Goal: Task Accomplishment & Management: Manage account settings

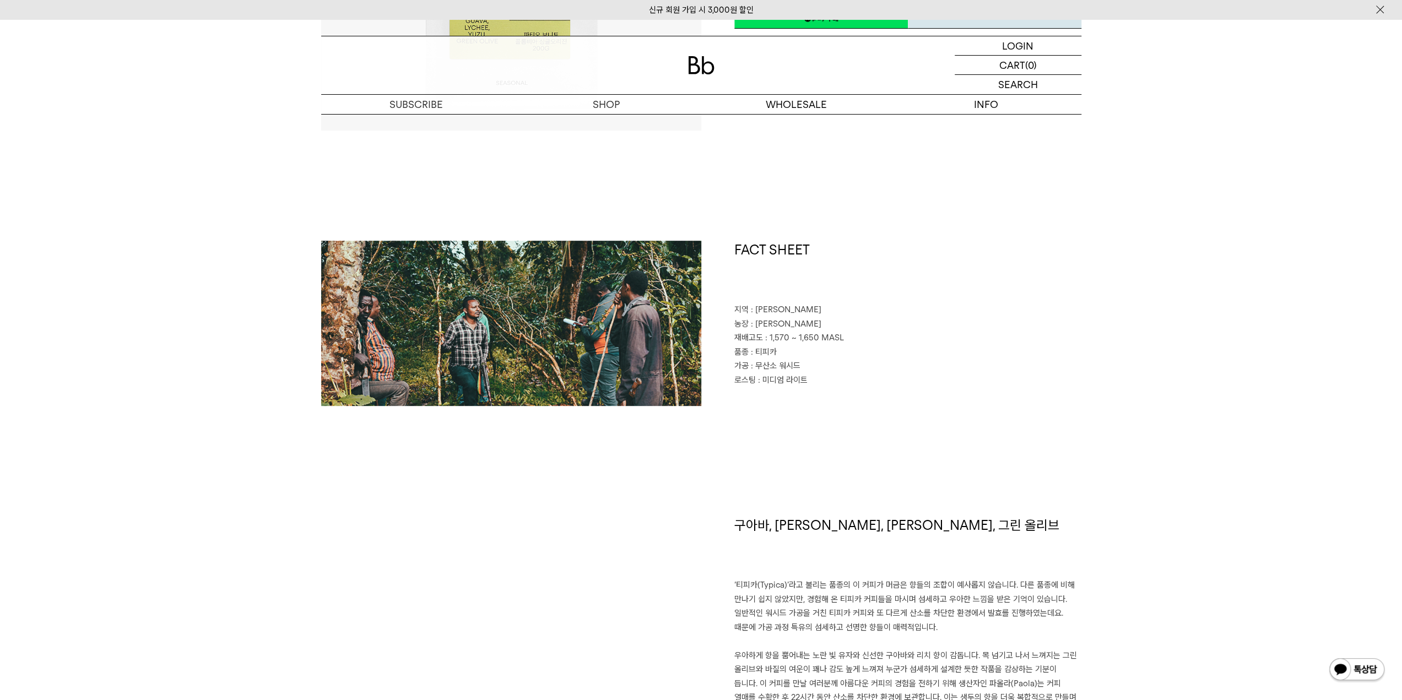
scroll to position [441, 0]
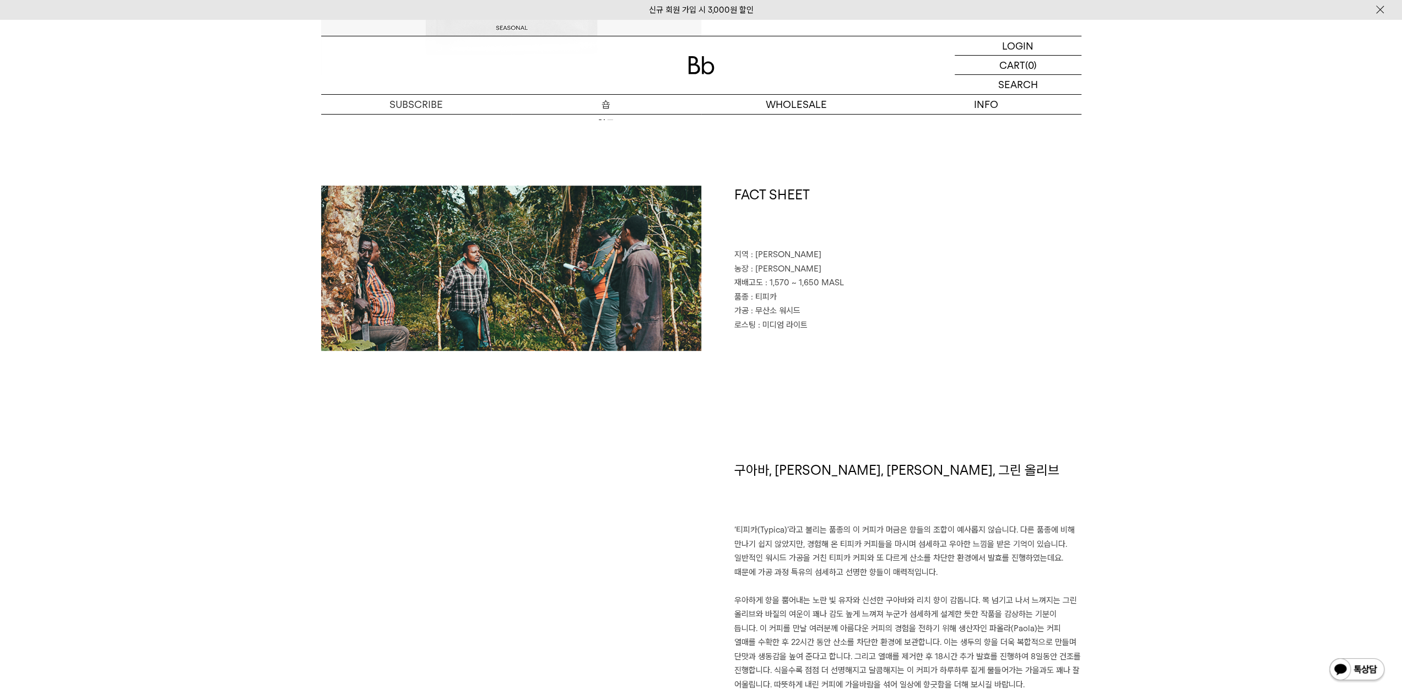
click at [607, 109] on p "숍" at bounding box center [606, 104] width 190 height 19
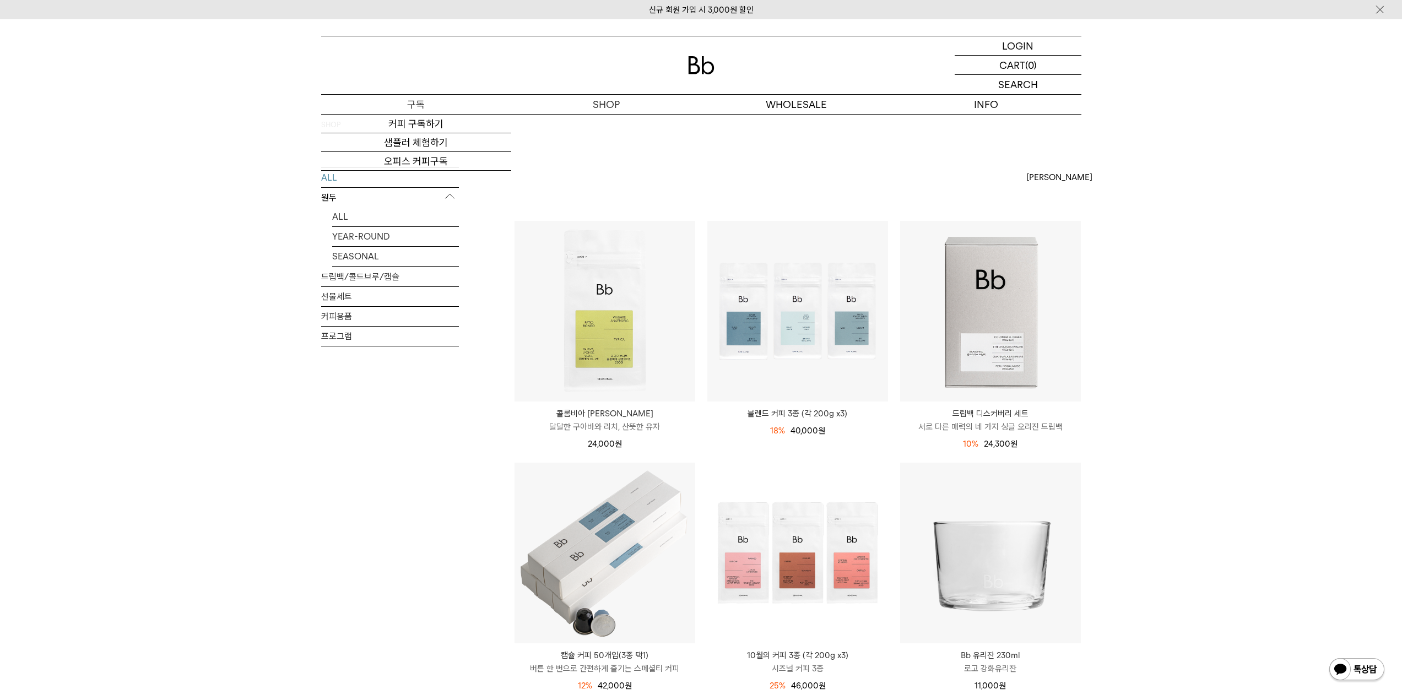
click at [0, 0] on p "숍" at bounding box center [0, 0] width 0 height 0
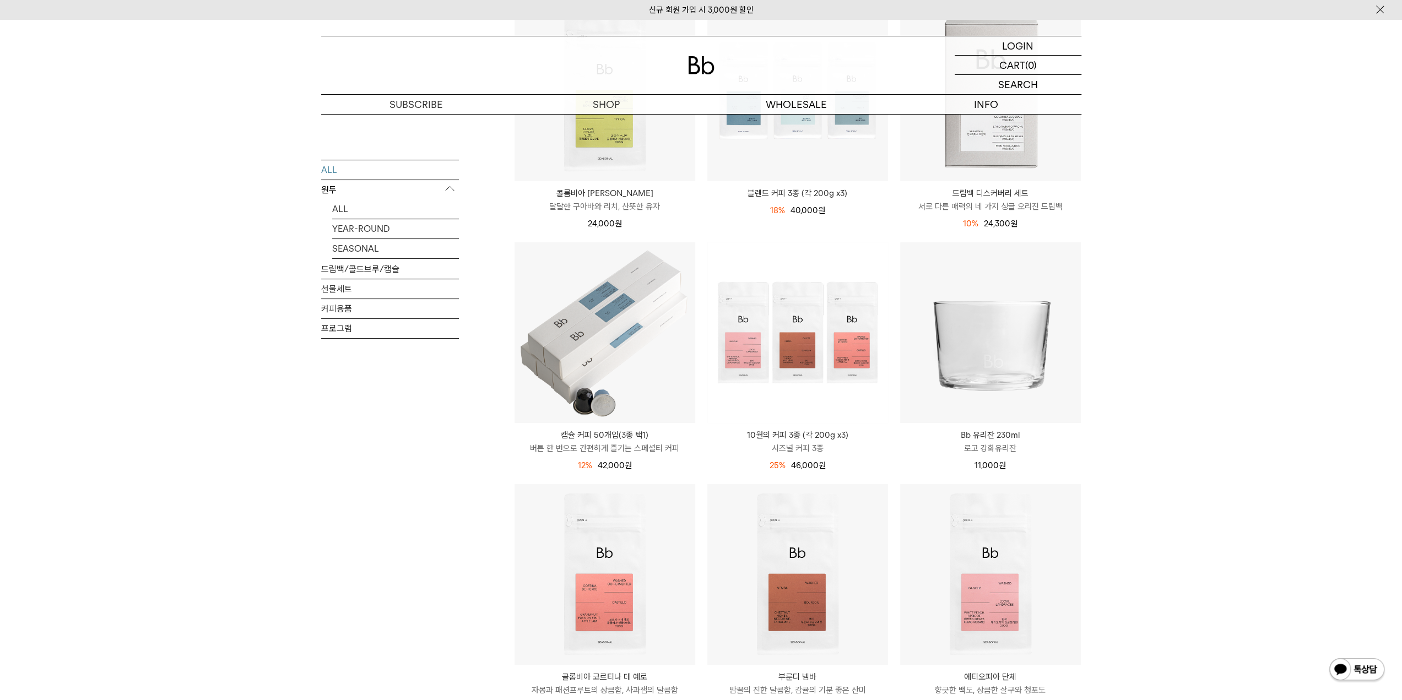
scroll to position [275, 0]
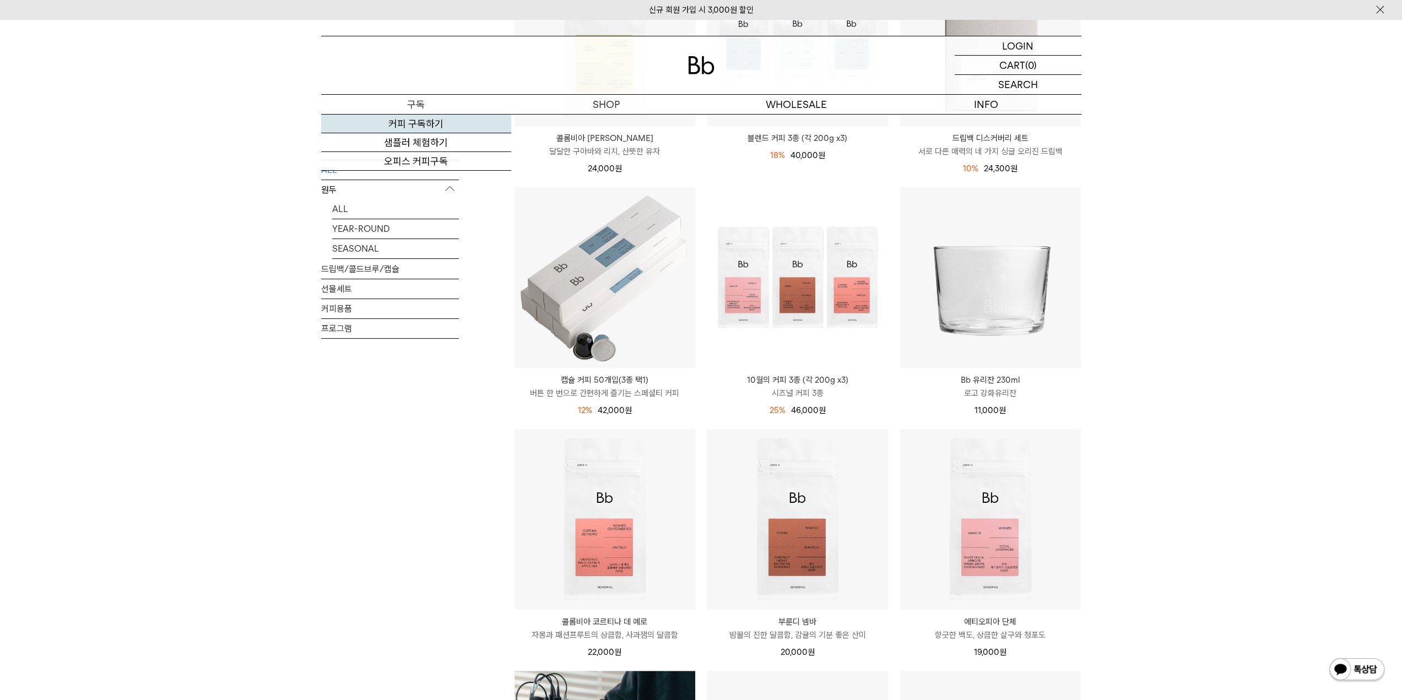
click at [430, 120] on link "커피 구독하기" at bounding box center [416, 124] width 190 height 19
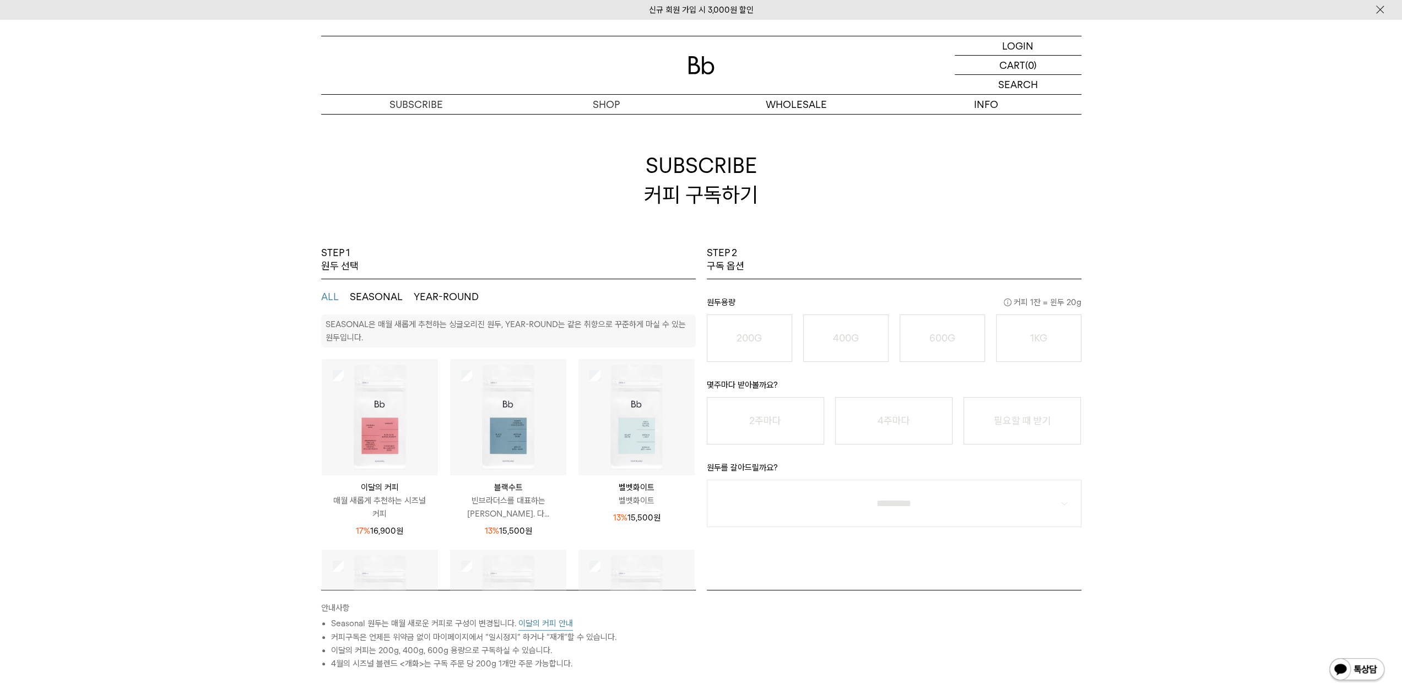
click at [342, 440] on img at bounding box center [380, 417] width 116 height 116
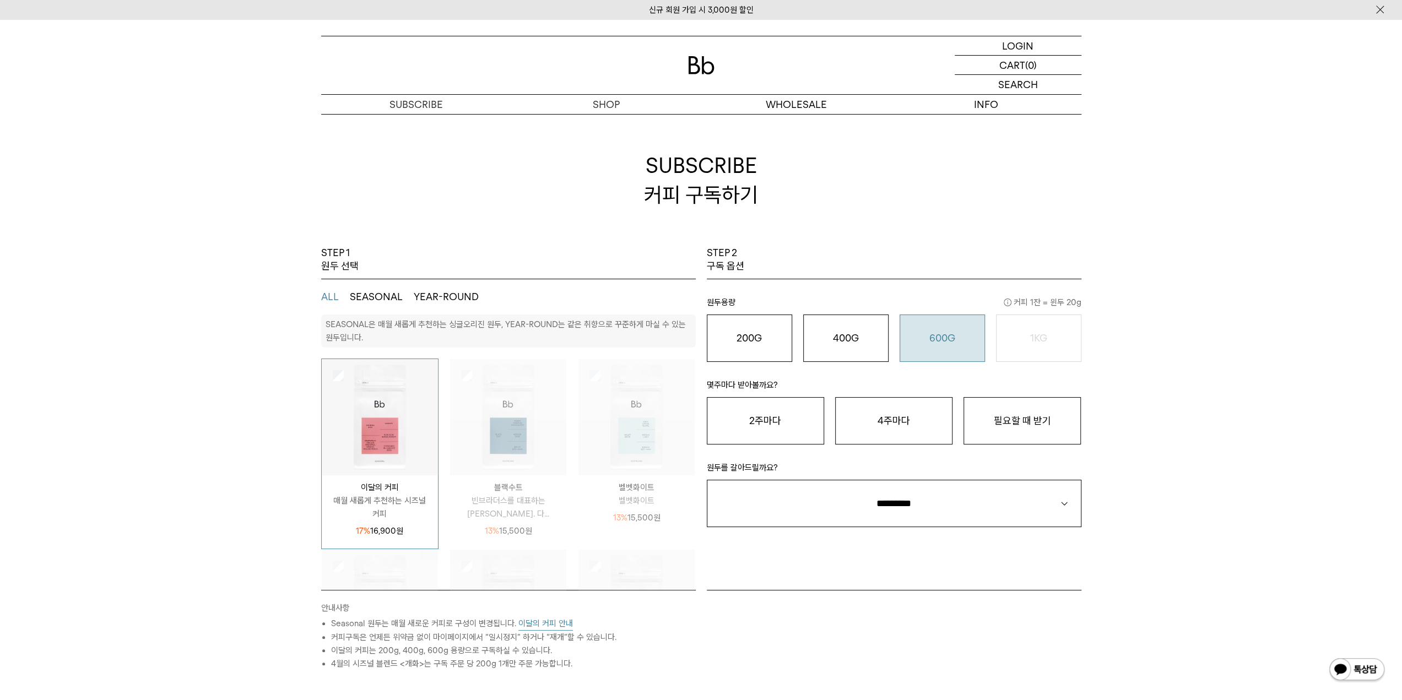
click at [928, 346] on button "600G 43,000 원" at bounding box center [942, 338] width 85 height 47
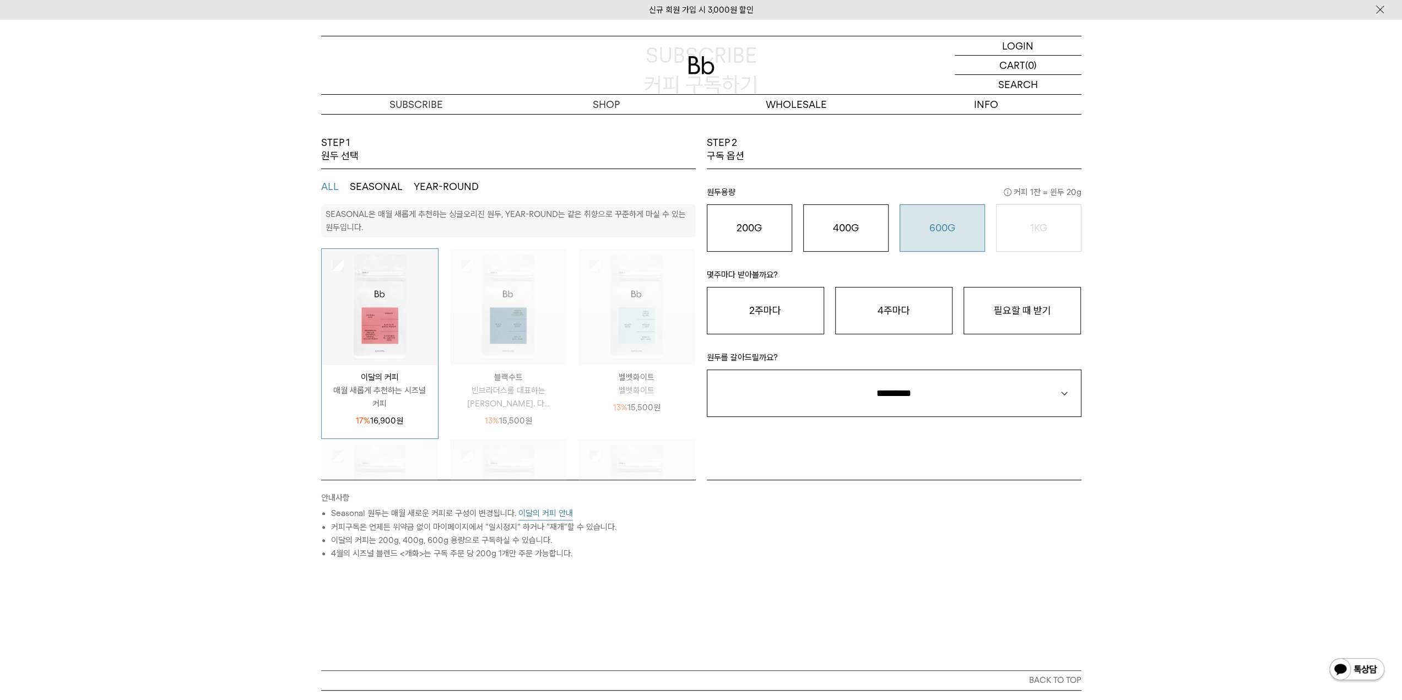
scroll to position [165, 0]
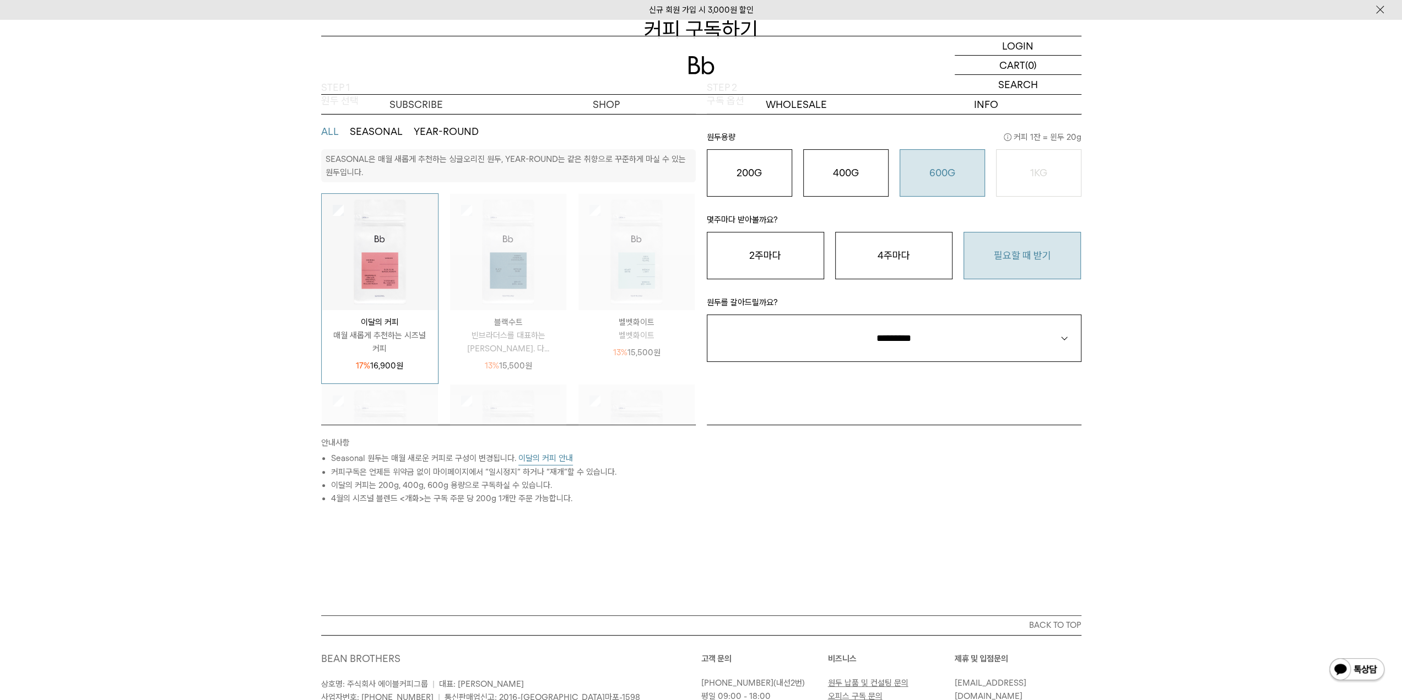
click at [996, 267] on button "필요할 때 받기" at bounding box center [1021, 255] width 117 height 47
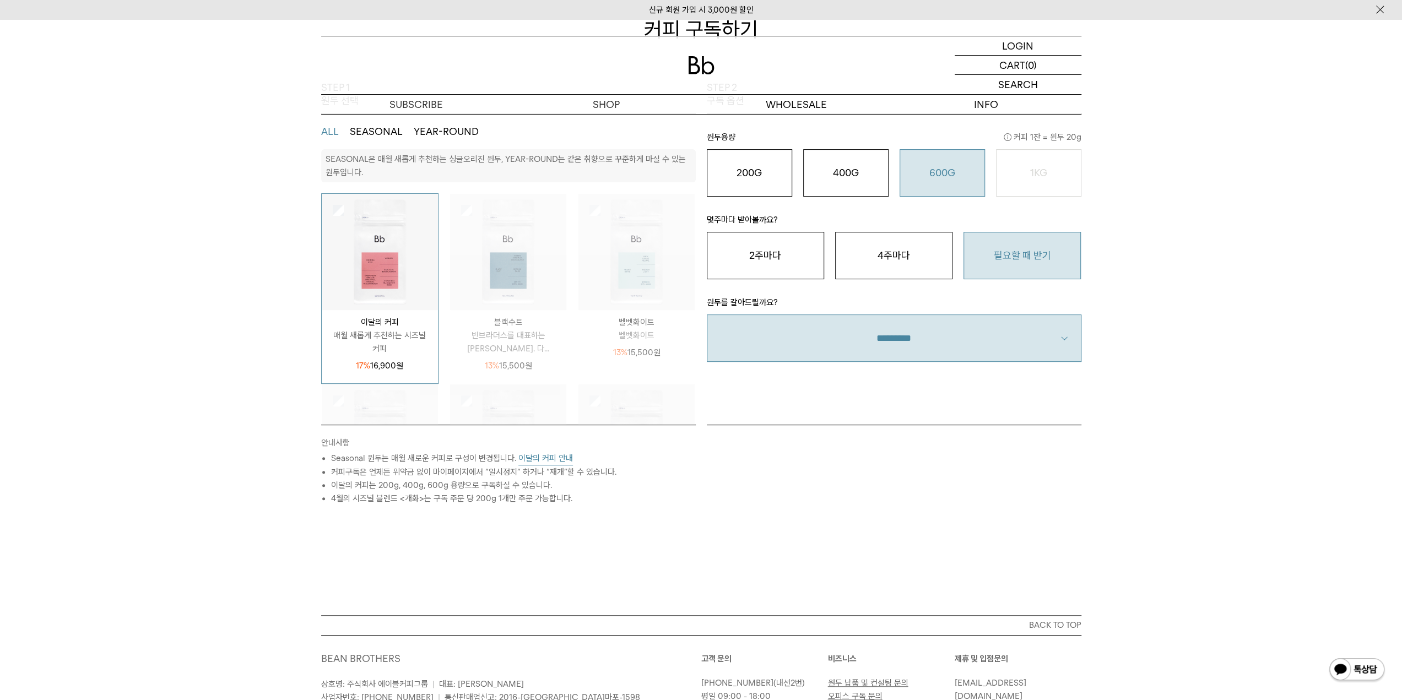
click at [950, 356] on select "**********" at bounding box center [894, 338] width 375 height 47
select select "**"
click at [707, 315] on select "**********" at bounding box center [894, 338] width 375 height 47
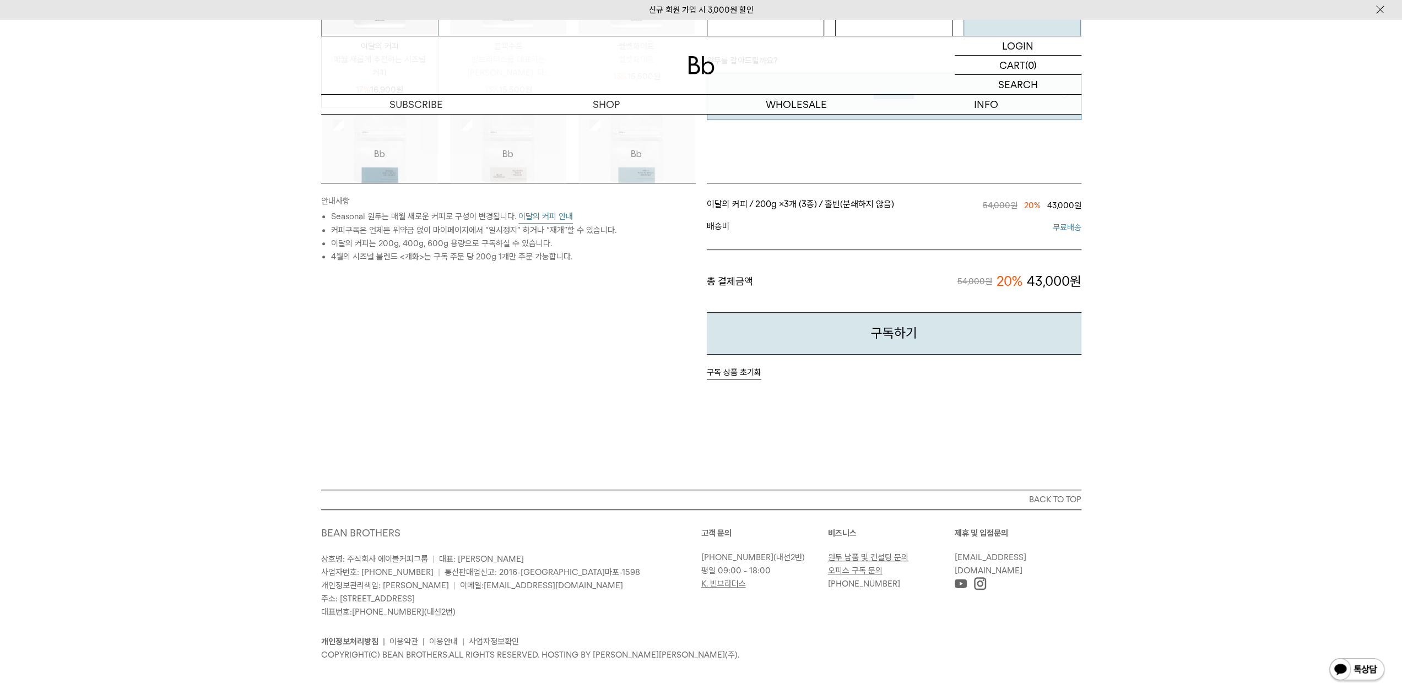
scroll to position [303, 0]
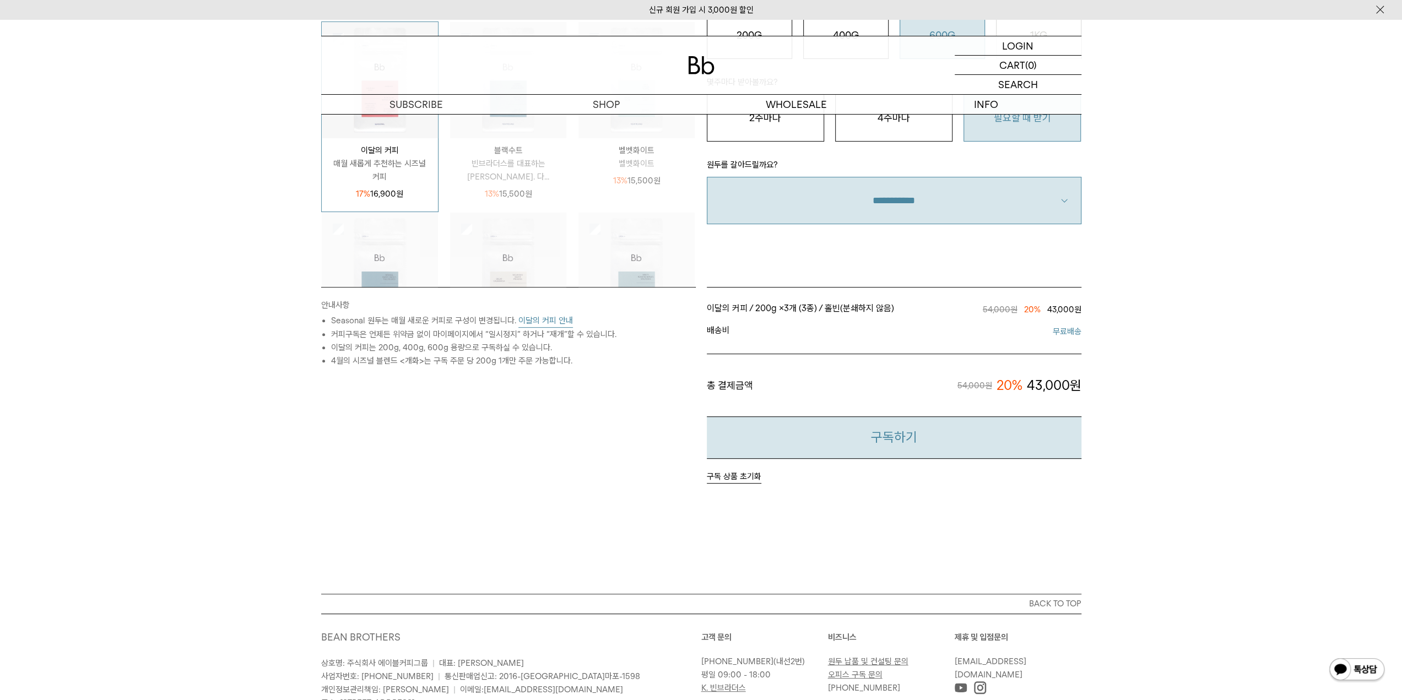
click at [757, 441] on button "구독하기" at bounding box center [894, 437] width 375 height 42
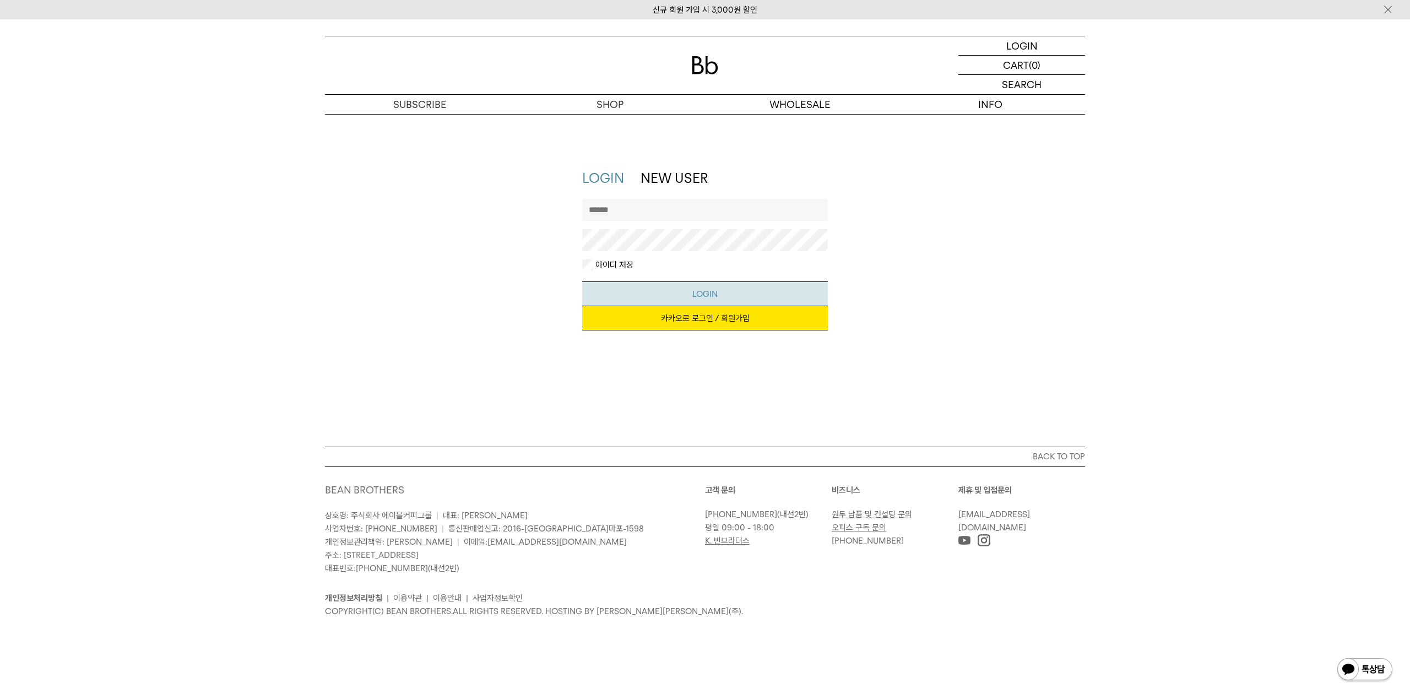
type input "*******"
click at [703, 297] on button "LOGIN" at bounding box center [705, 293] width 246 height 25
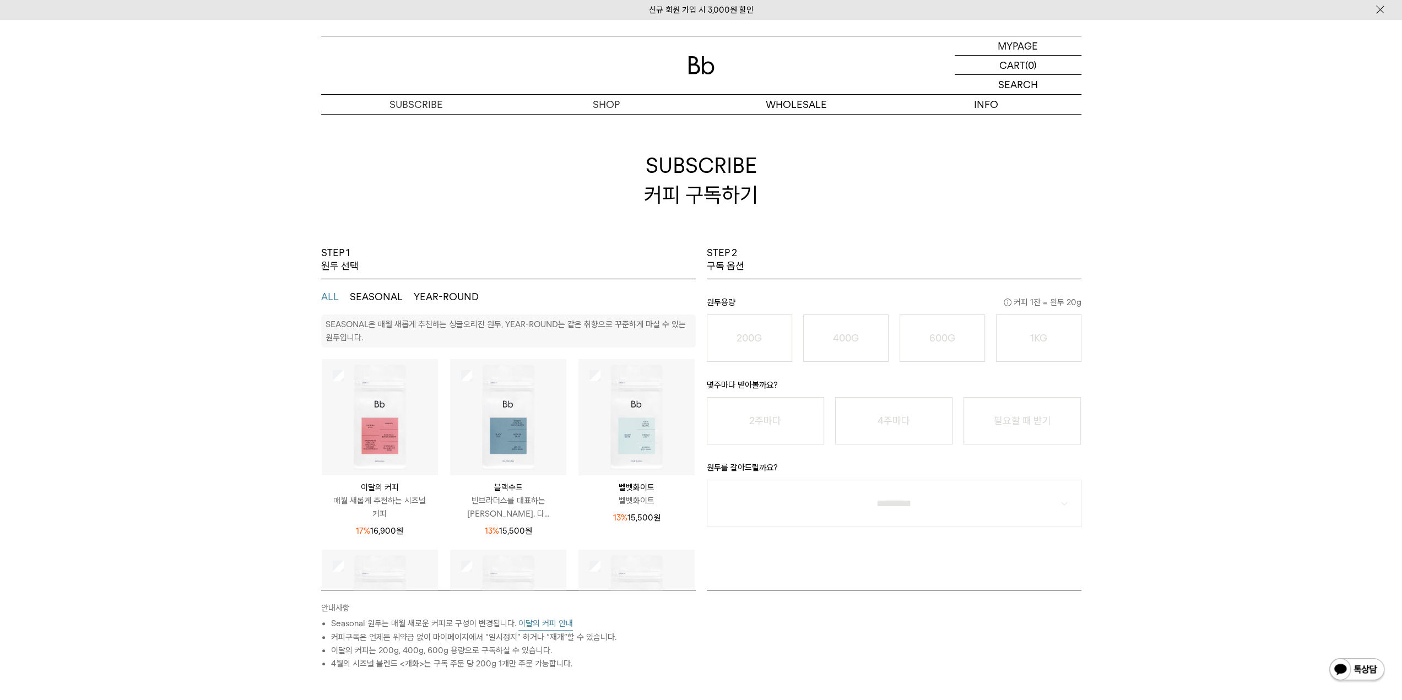
click at [404, 436] on img at bounding box center [380, 417] width 116 height 116
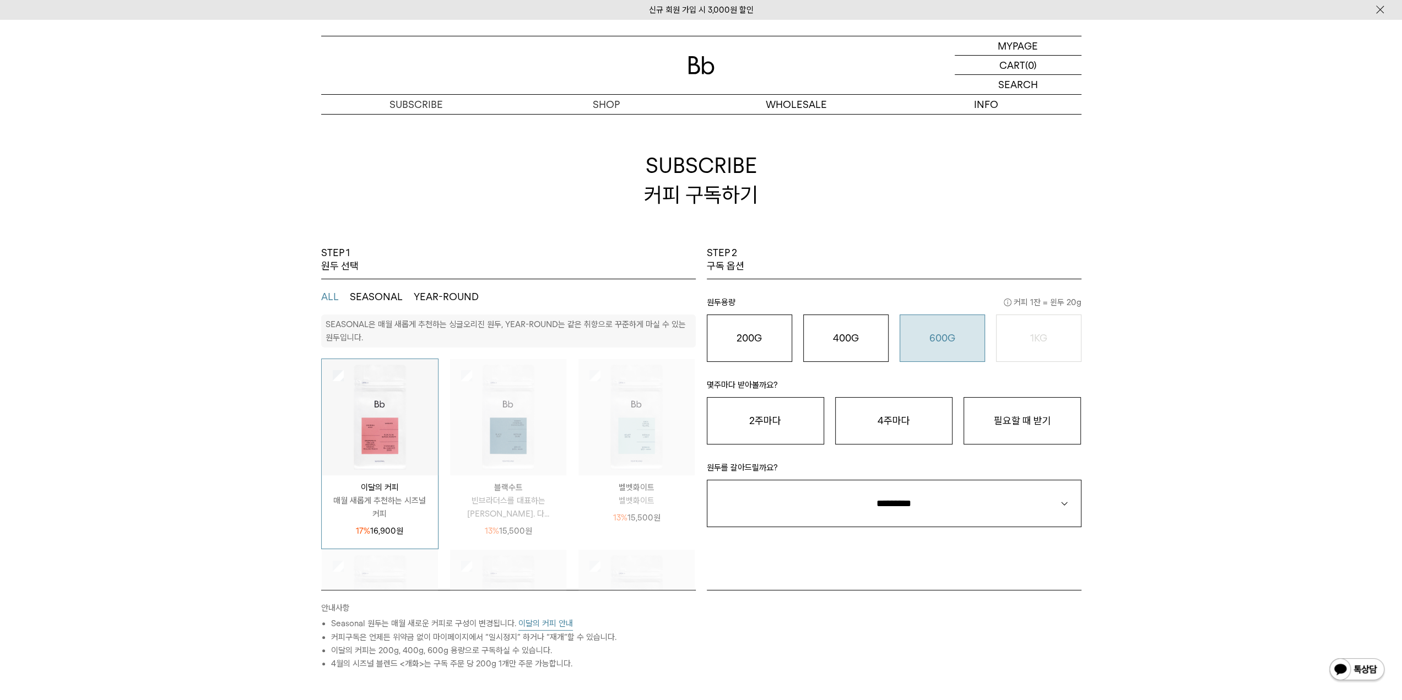
click at [916, 345] on button "600G 43,000 원" at bounding box center [942, 338] width 85 height 47
click at [1000, 403] on button "필요할 때 받기" at bounding box center [1021, 420] width 117 height 47
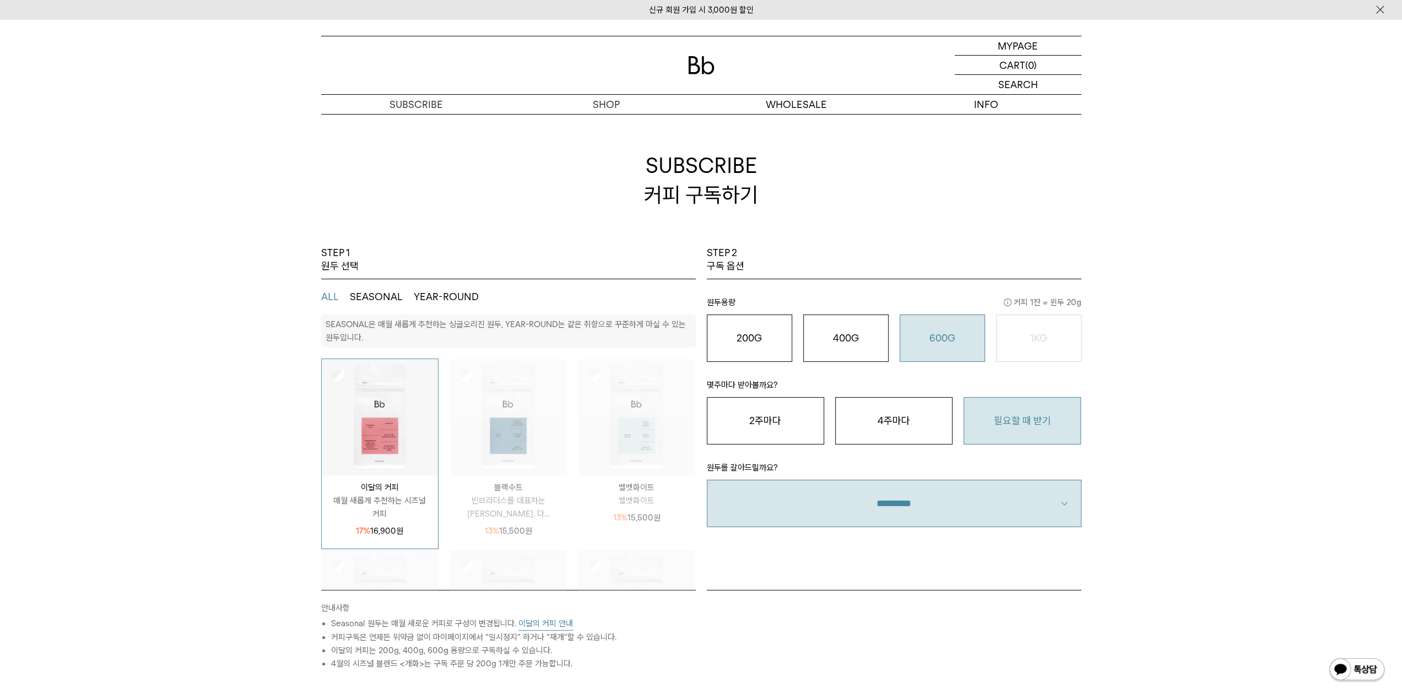
click at [974, 487] on select "**********" at bounding box center [894, 503] width 375 height 47
select select "**"
click at [707, 480] on select "**********" at bounding box center [894, 503] width 375 height 47
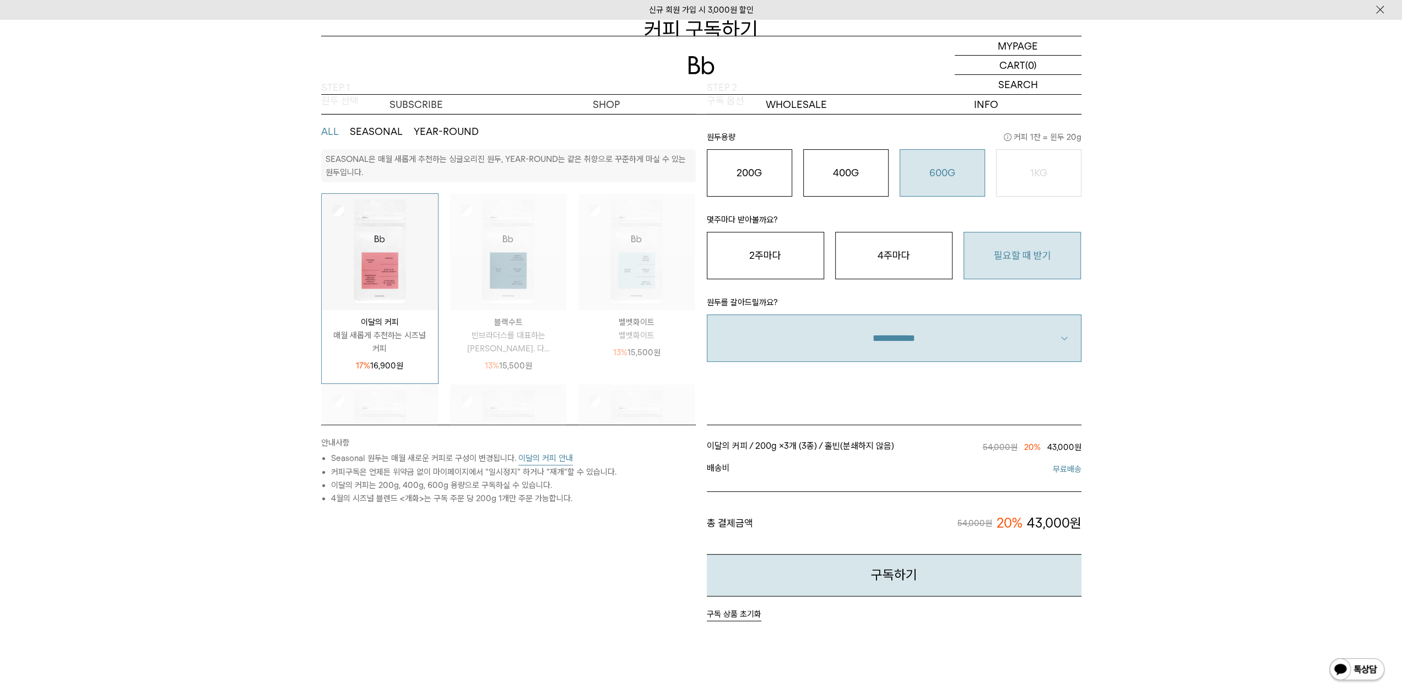
scroll to position [275, 0]
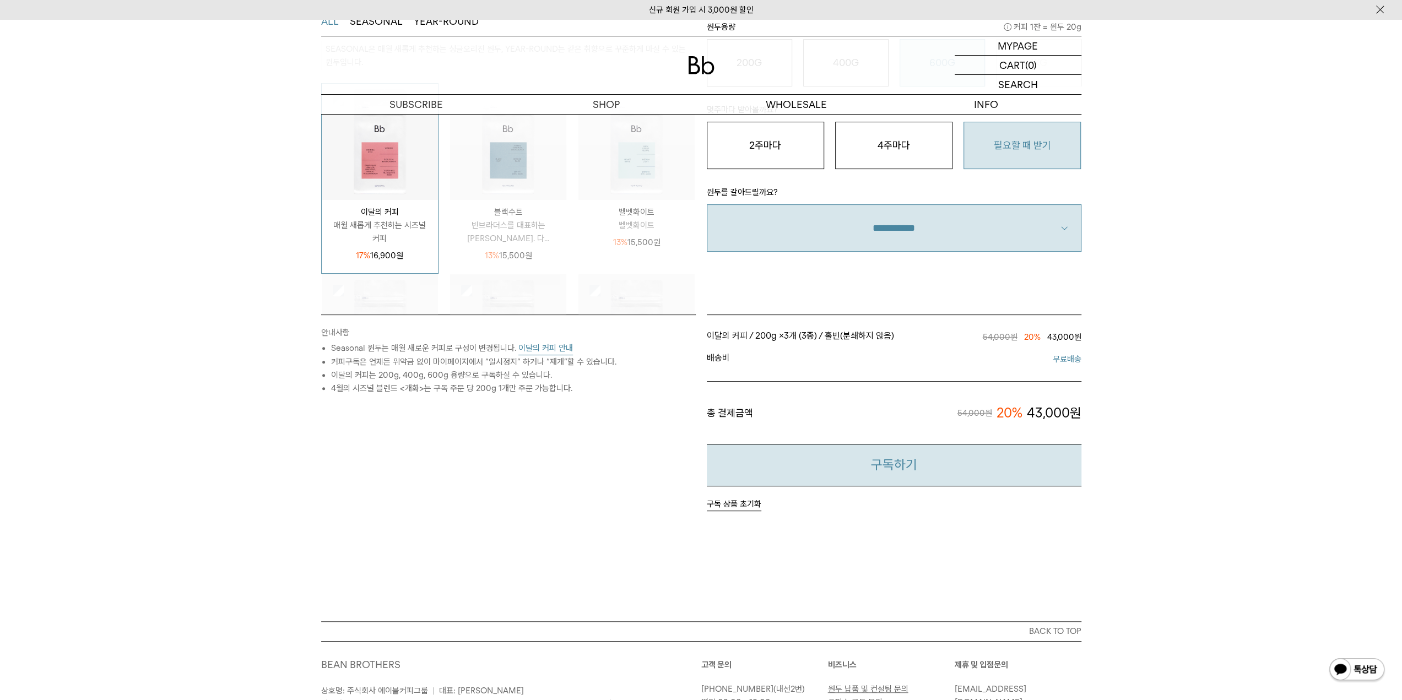
click at [744, 468] on button "구독하기" at bounding box center [894, 465] width 375 height 42
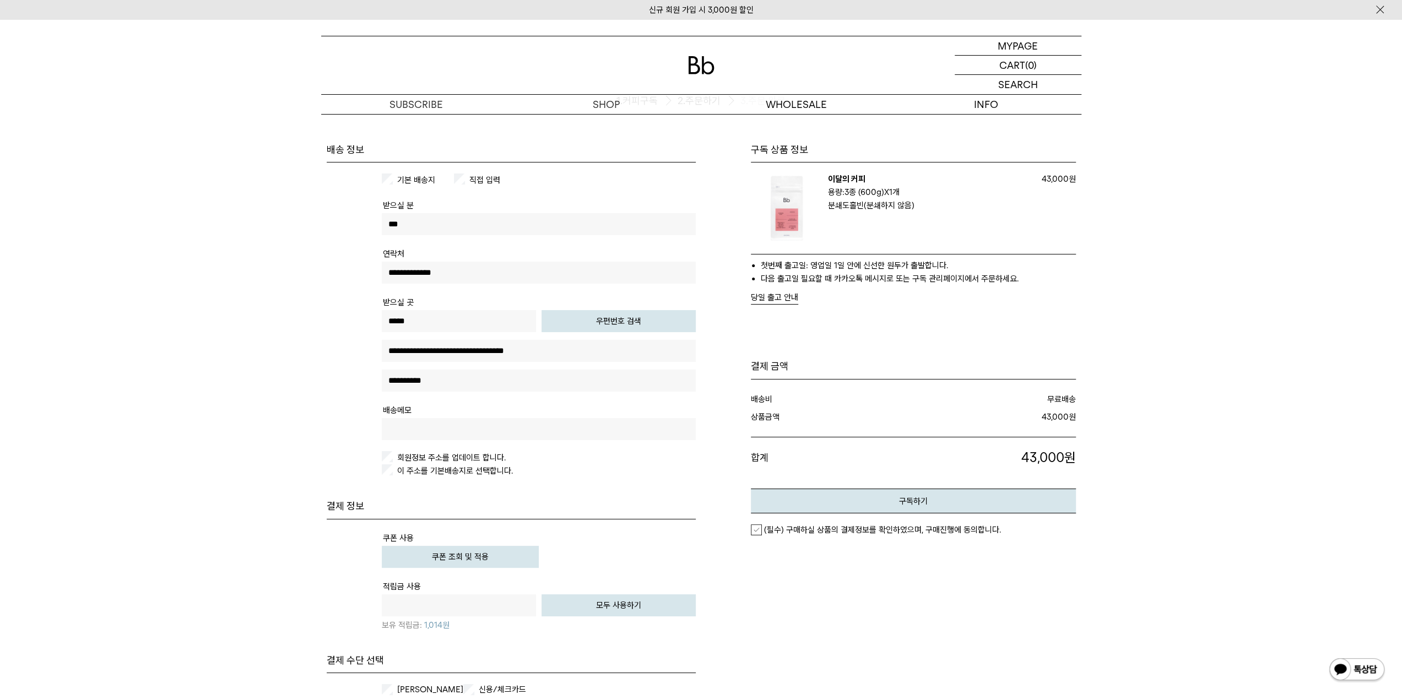
scroll to position [165, 0]
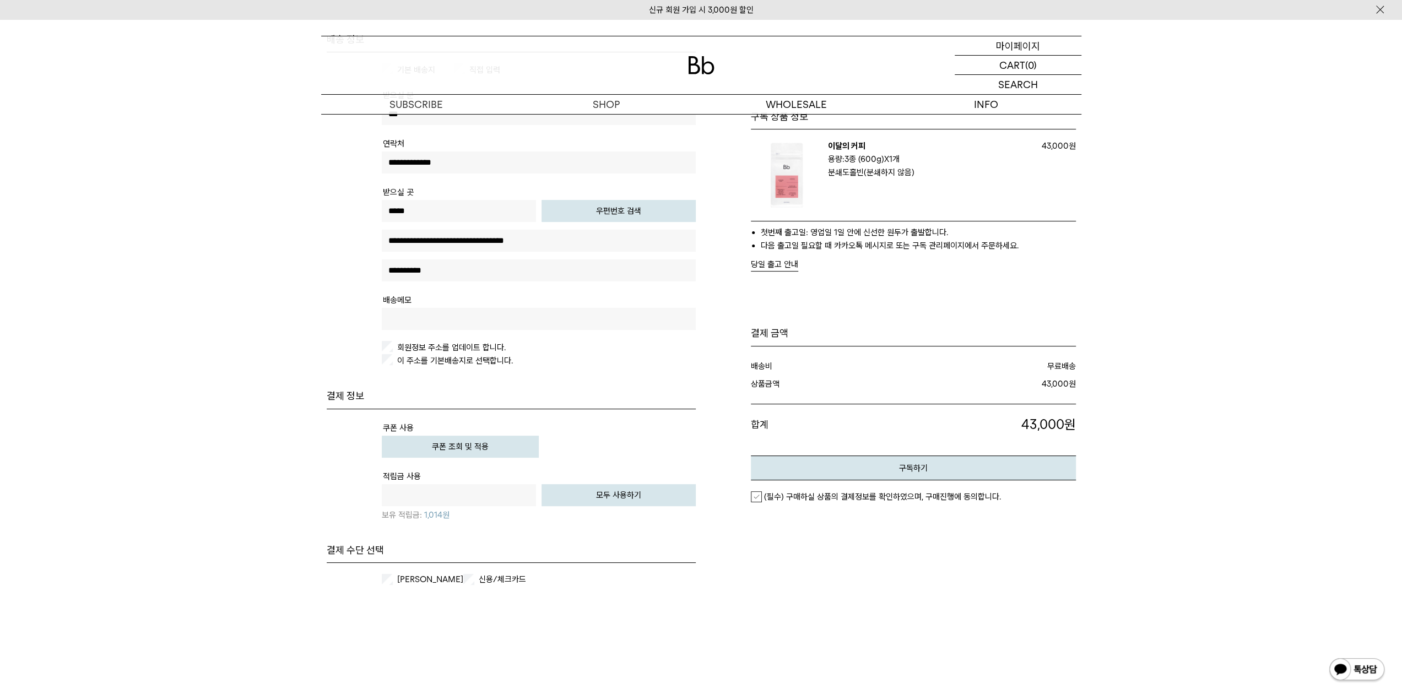
click at [1013, 44] on p "마이페이지" at bounding box center [1018, 45] width 44 height 19
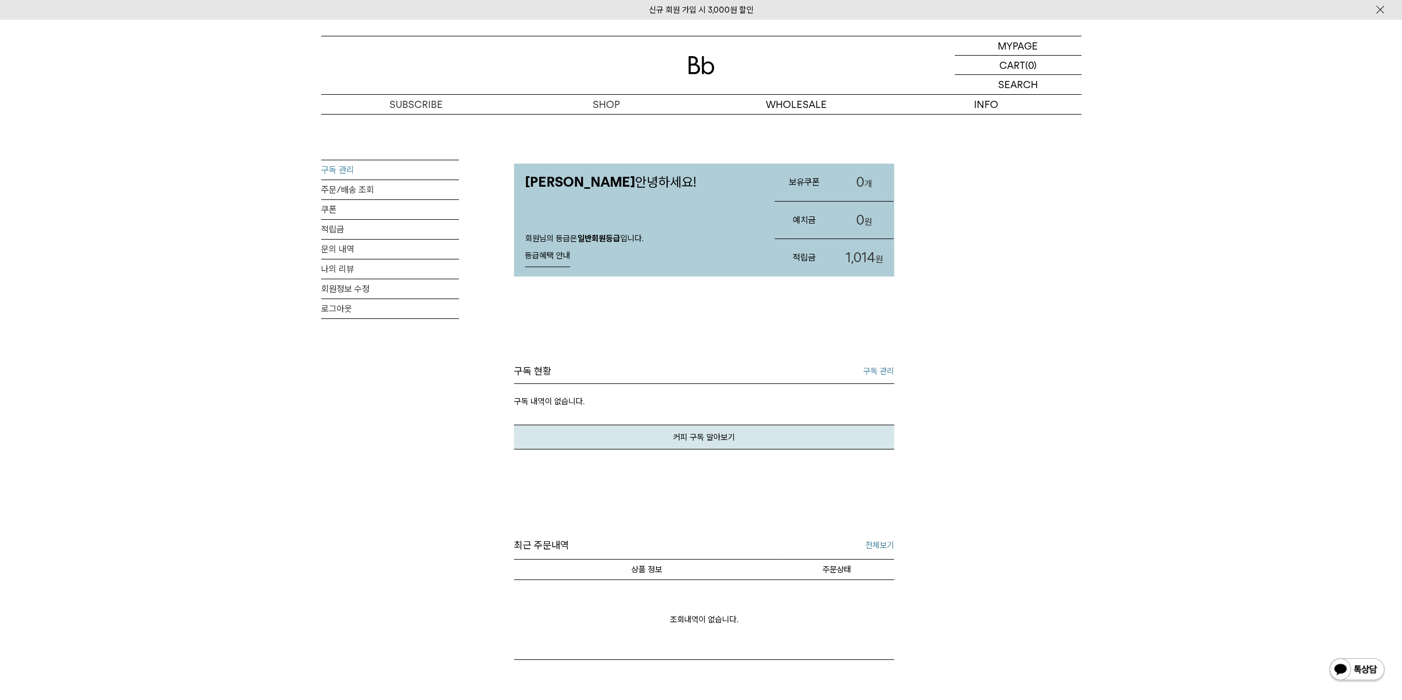
click at [350, 171] on link "구독 관리" at bounding box center [390, 169] width 138 height 19
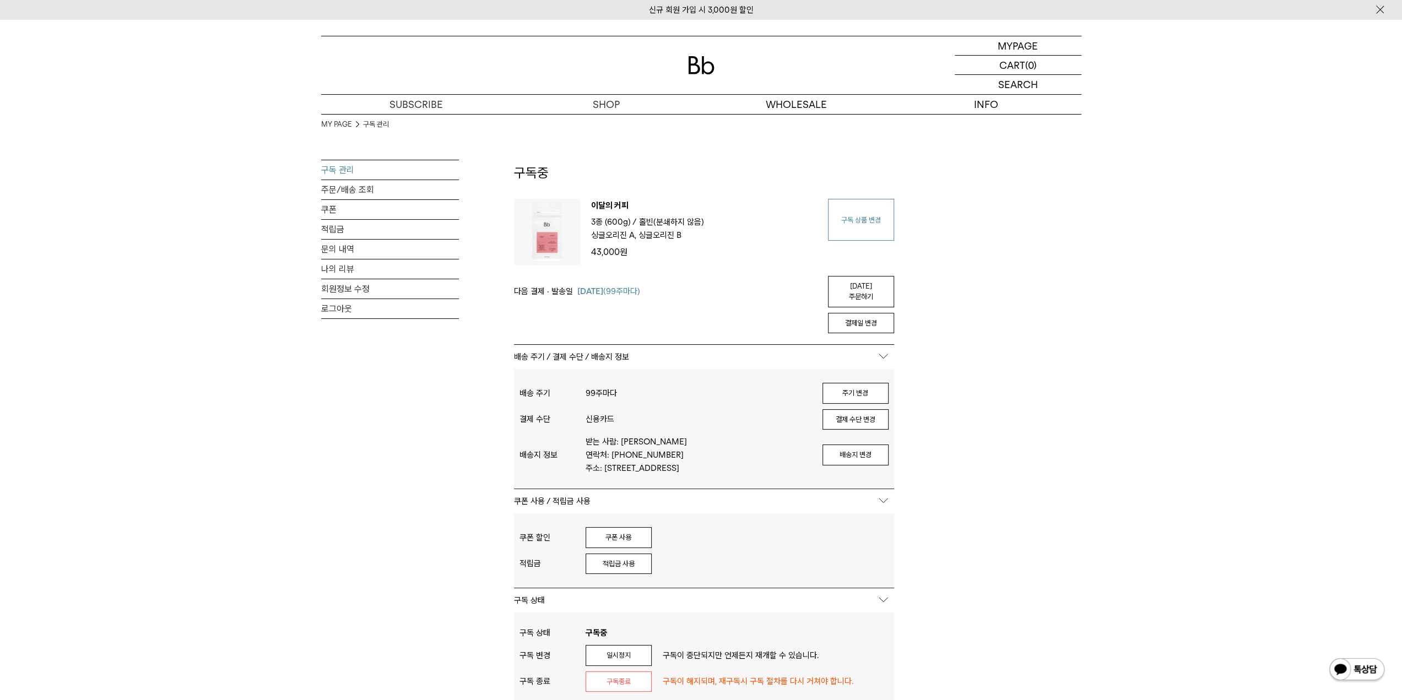
type input "*******"
click at [854, 226] on link "구독 상품 변경" at bounding box center [861, 220] width 66 height 42
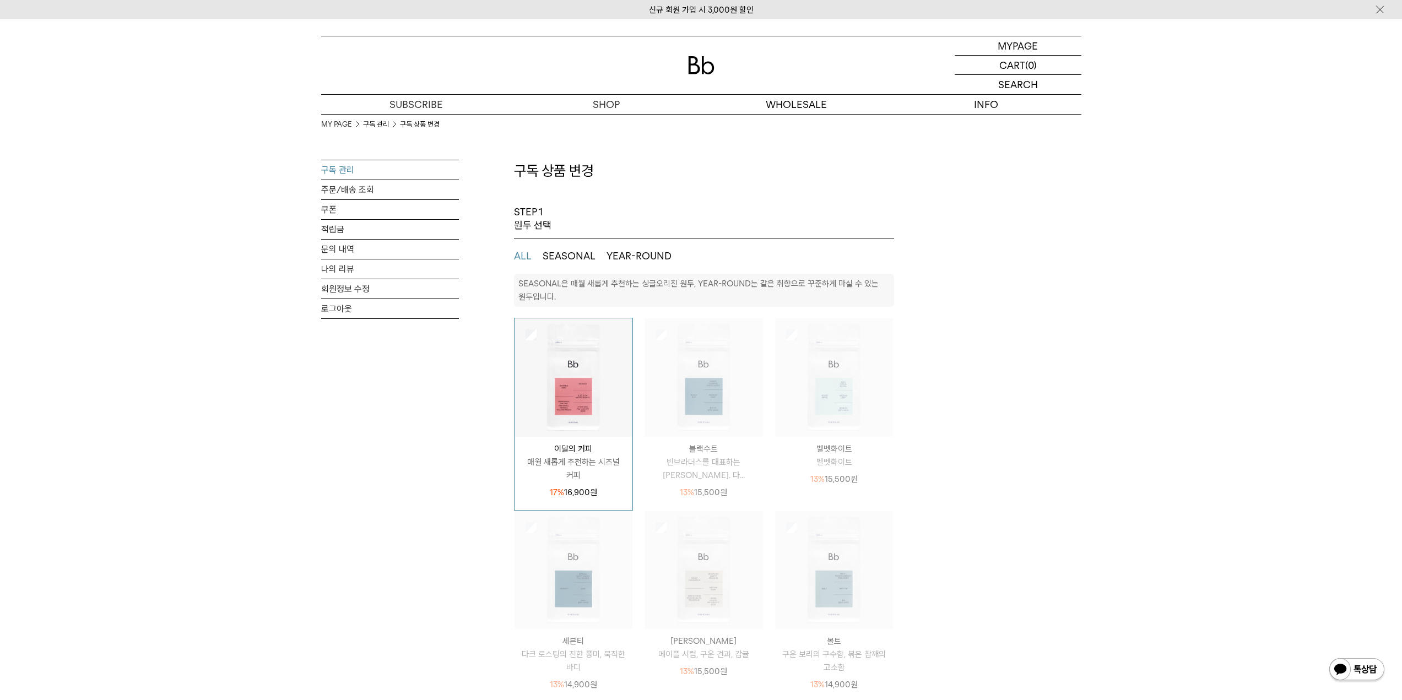
select select "**"
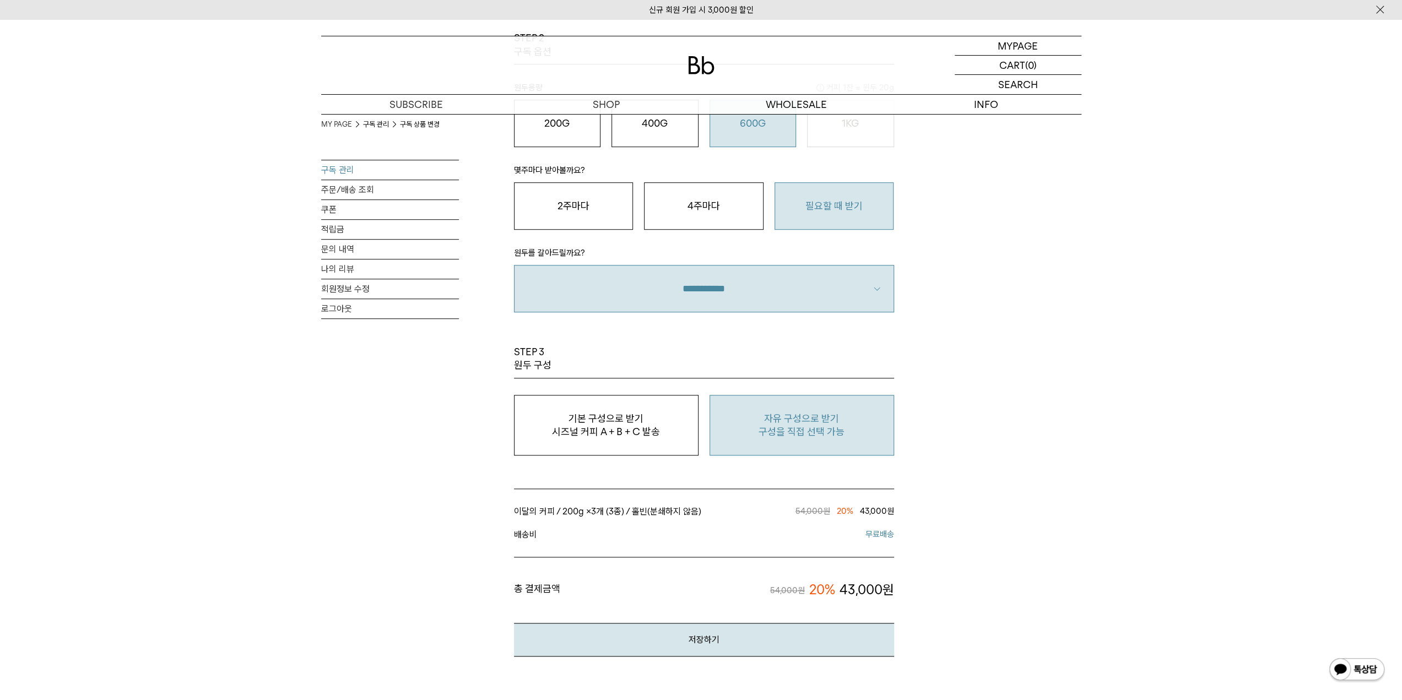
scroll to position [771, 0]
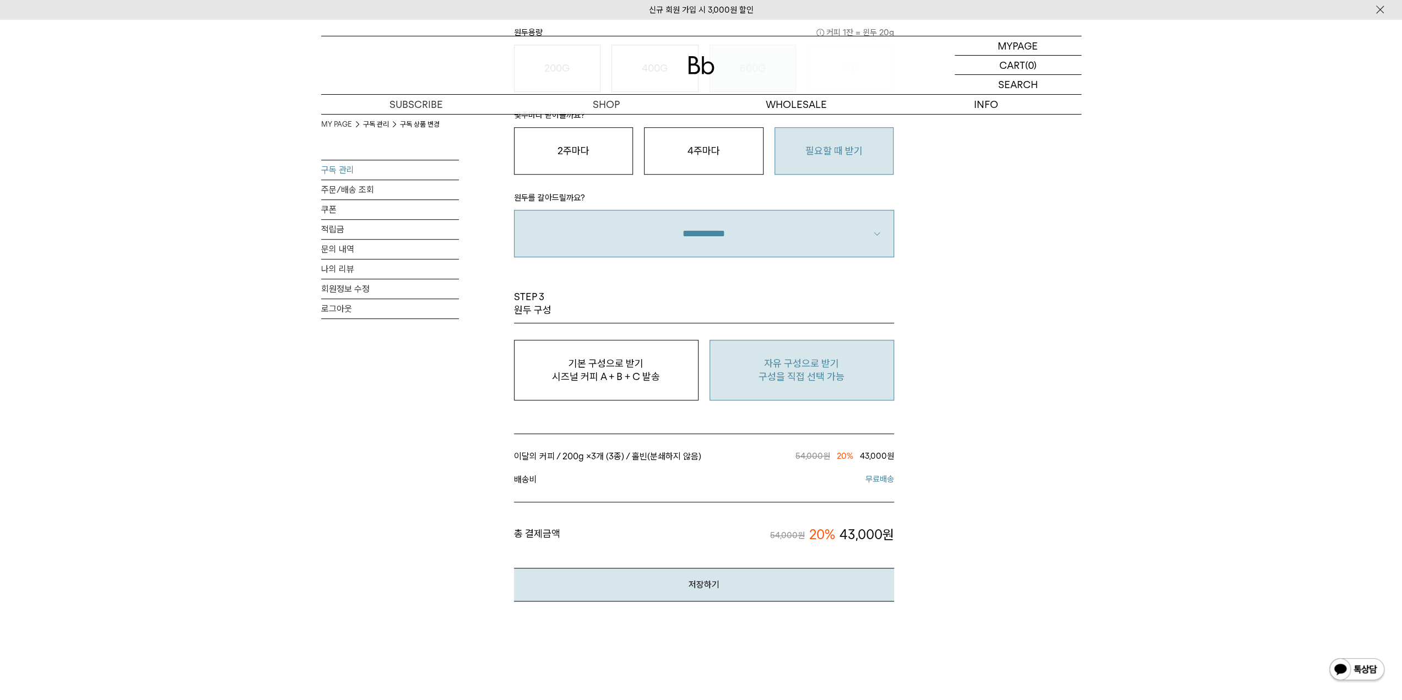
click at [744, 371] on p "구성을 직접 선택 가능" at bounding box center [802, 376] width 172 height 13
type input "*"
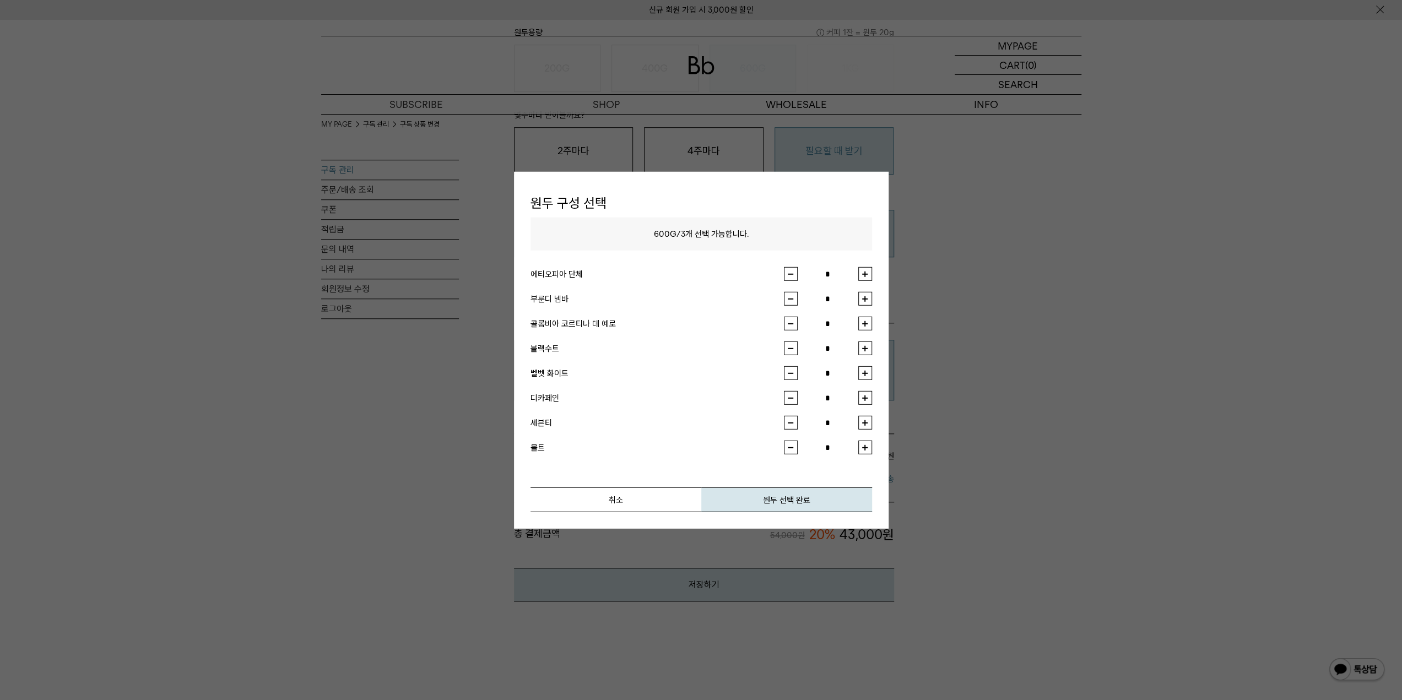
scroll to position [881, 0]
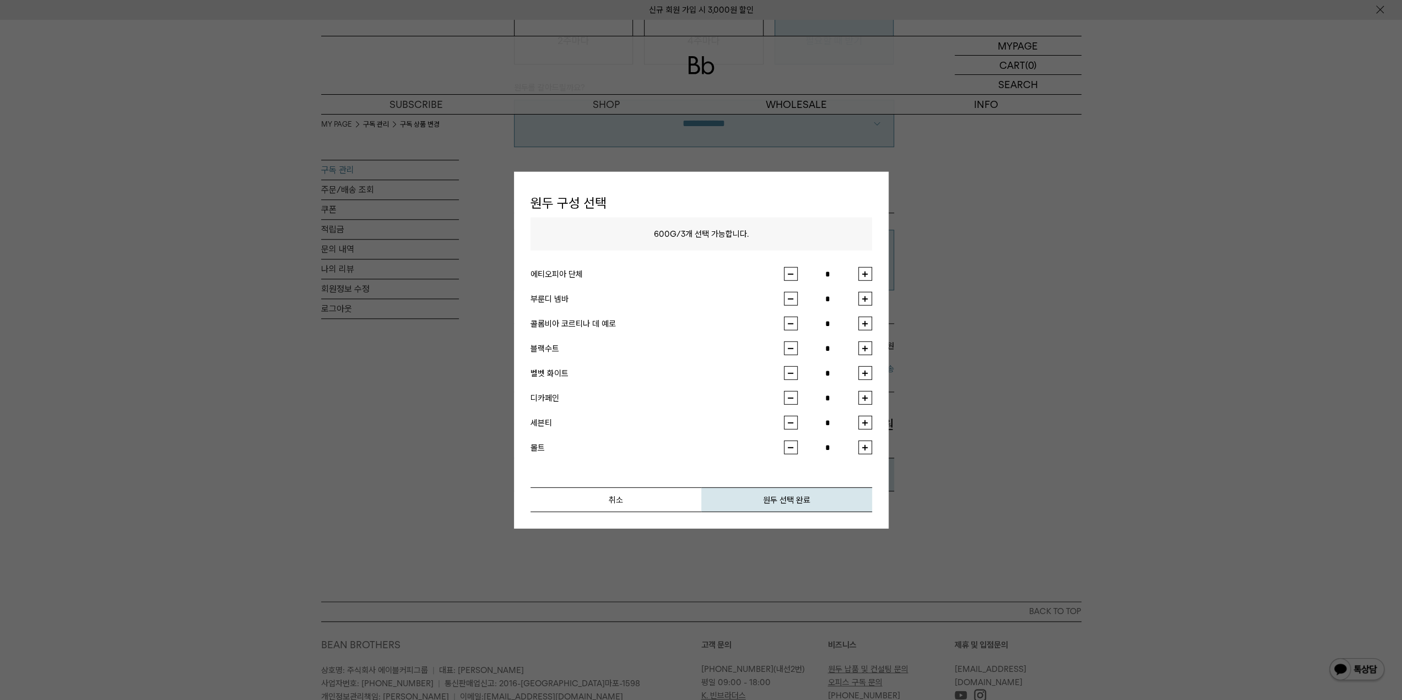
click at [661, 484] on div "취소 원두 선택 완료" at bounding box center [701, 483] width 342 height 58
click at [661, 490] on button "취소" at bounding box center [615, 499] width 171 height 25
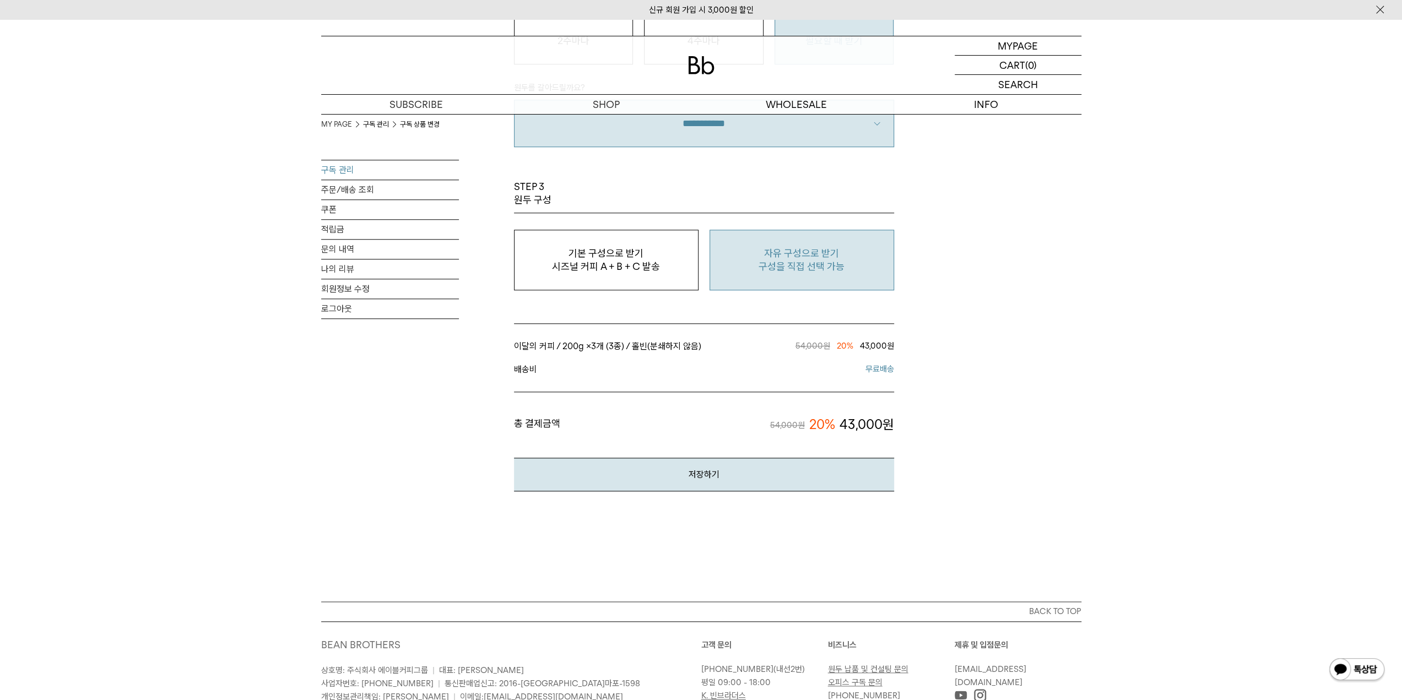
click at [819, 274] on button "자유 구성으로 받기 구성을 직접 선택 가능" at bounding box center [801, 260] width 185 height 61
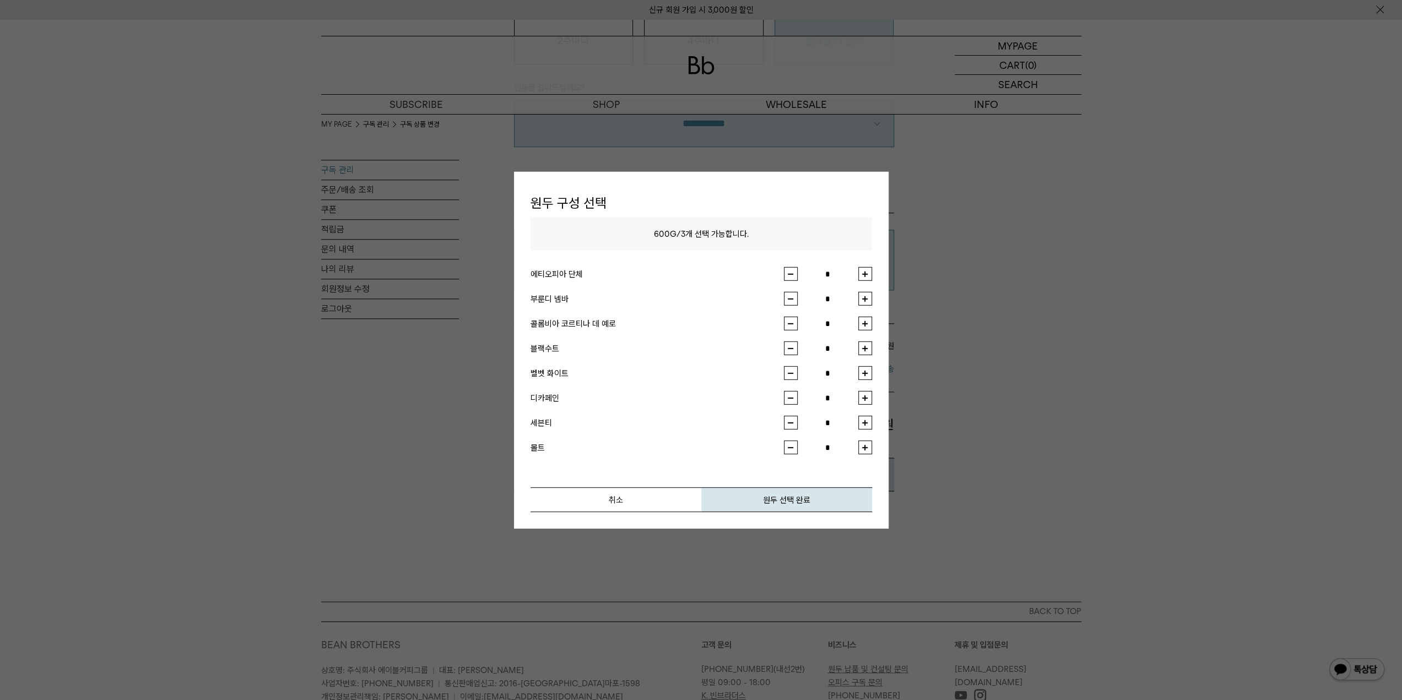
click at [975, 372] on div at bounding box center [701, 350] width 1402 height 700
click at [993, 207] on div at bounding box center [701, 350] width 1402 height 700
click at [607, 507] on button "취소" at bounding box center [615, 499] width 171 height 25
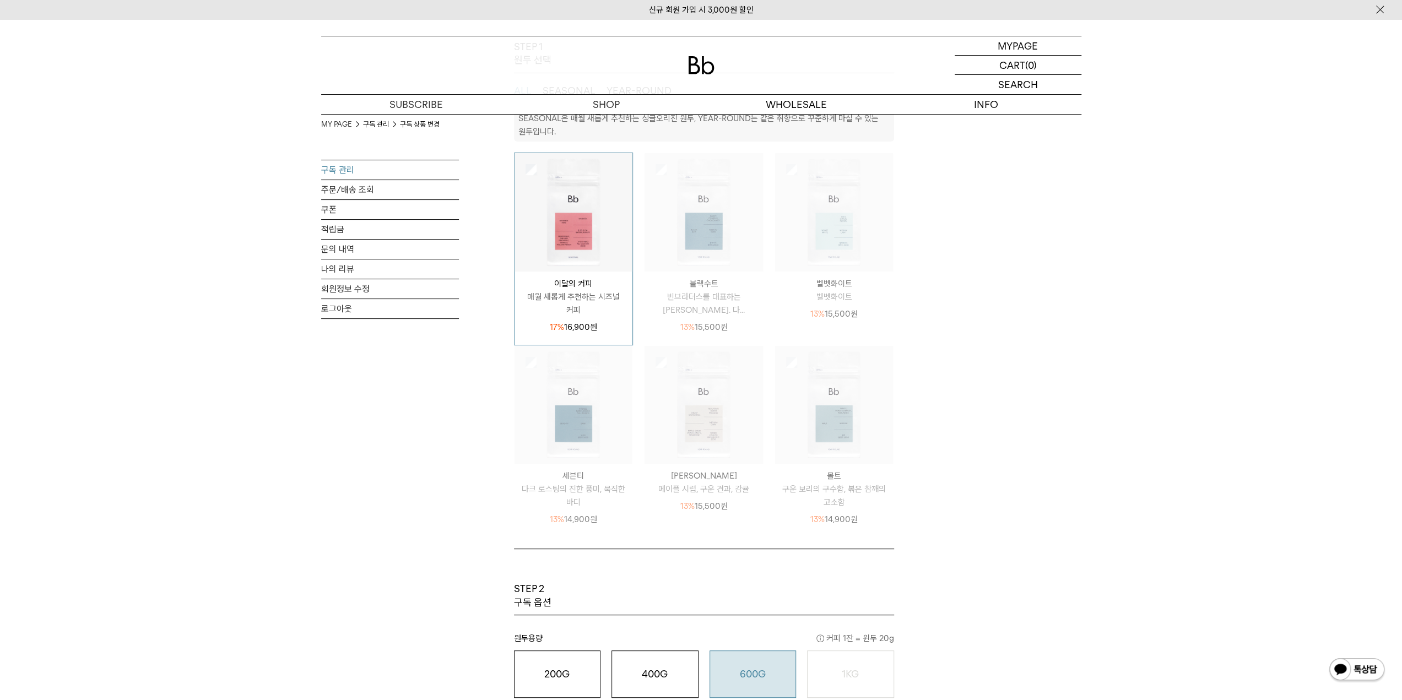
scroll to position [110, 0]
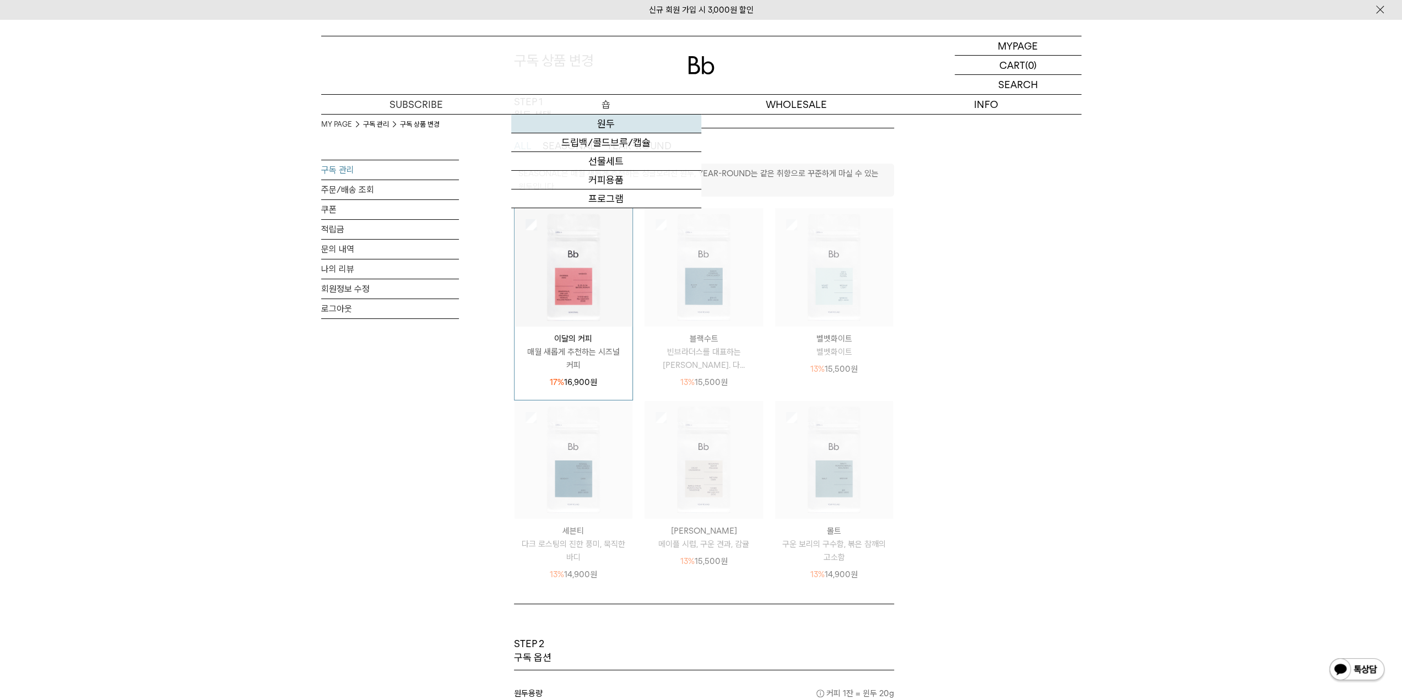
click at [599, 116] on link "원두" at bounding box center [606, 124] width 190 height 19
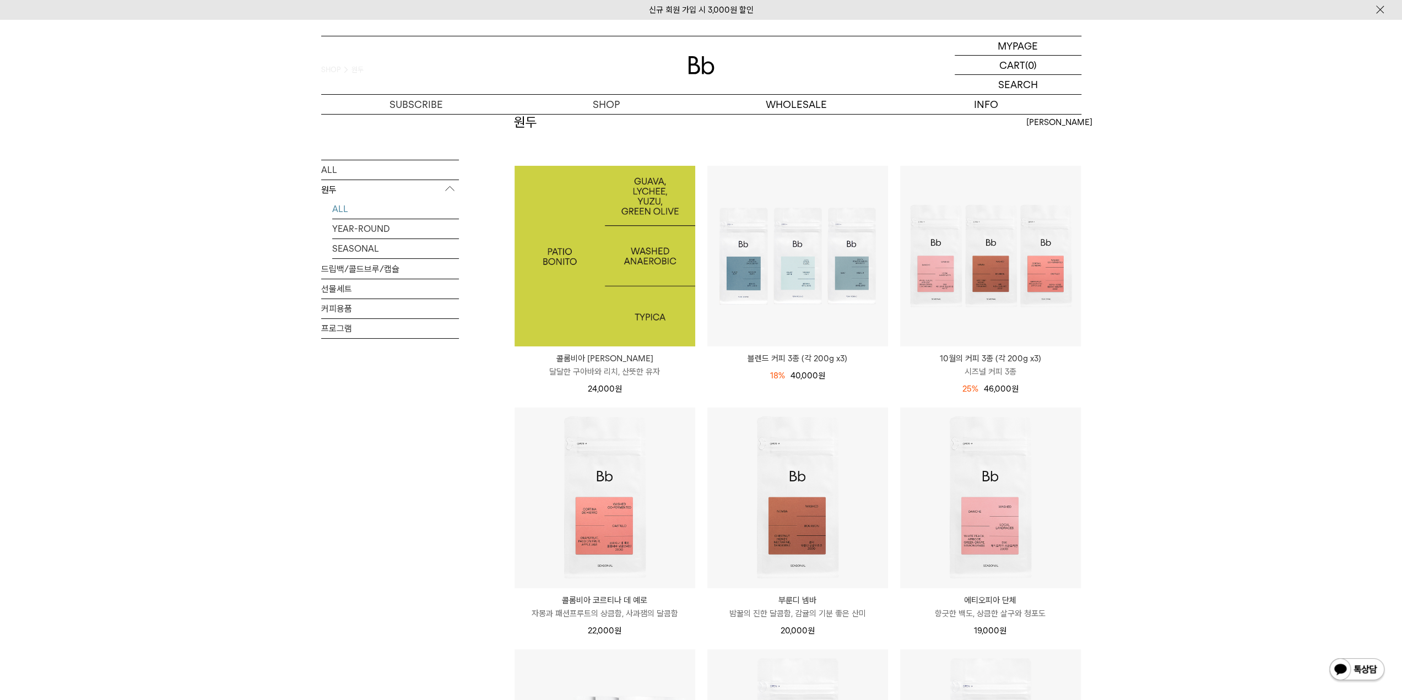
scroll to position [110, 0]
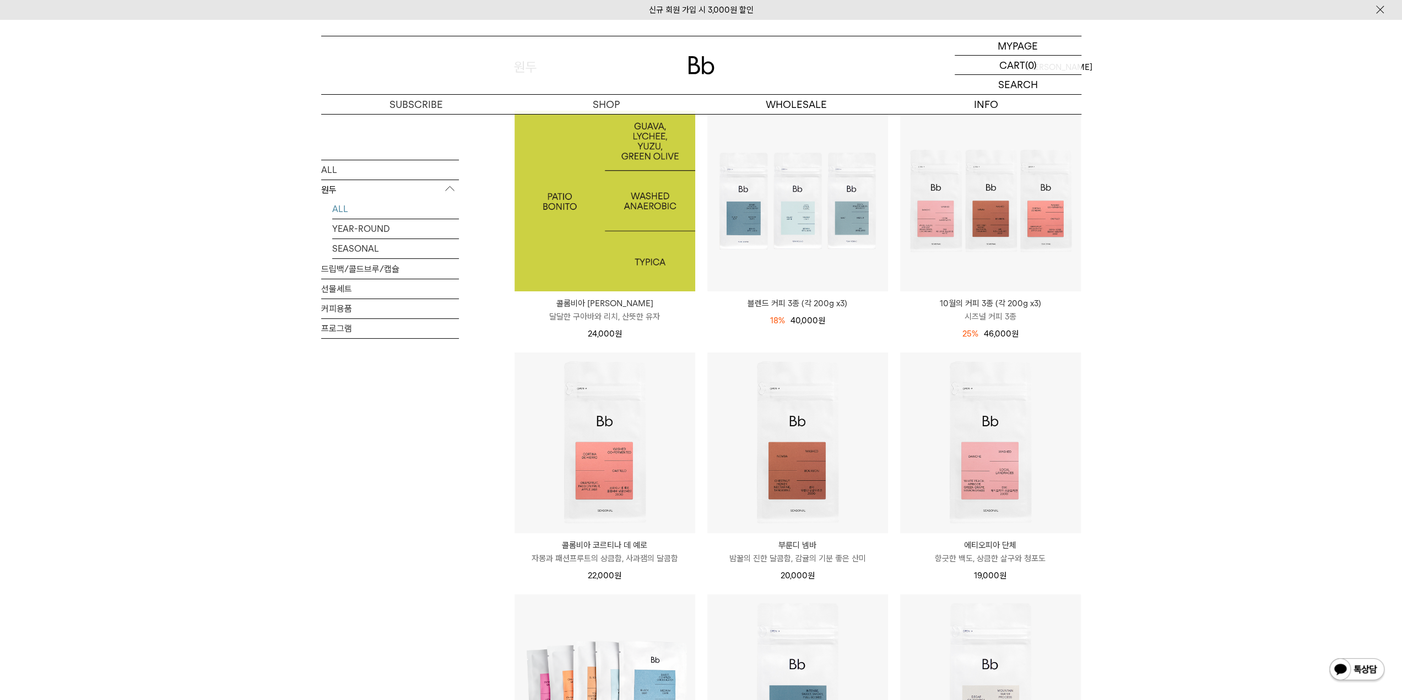
click at [578, 194] on img at bounding box center [604, 201] width 181 height 181
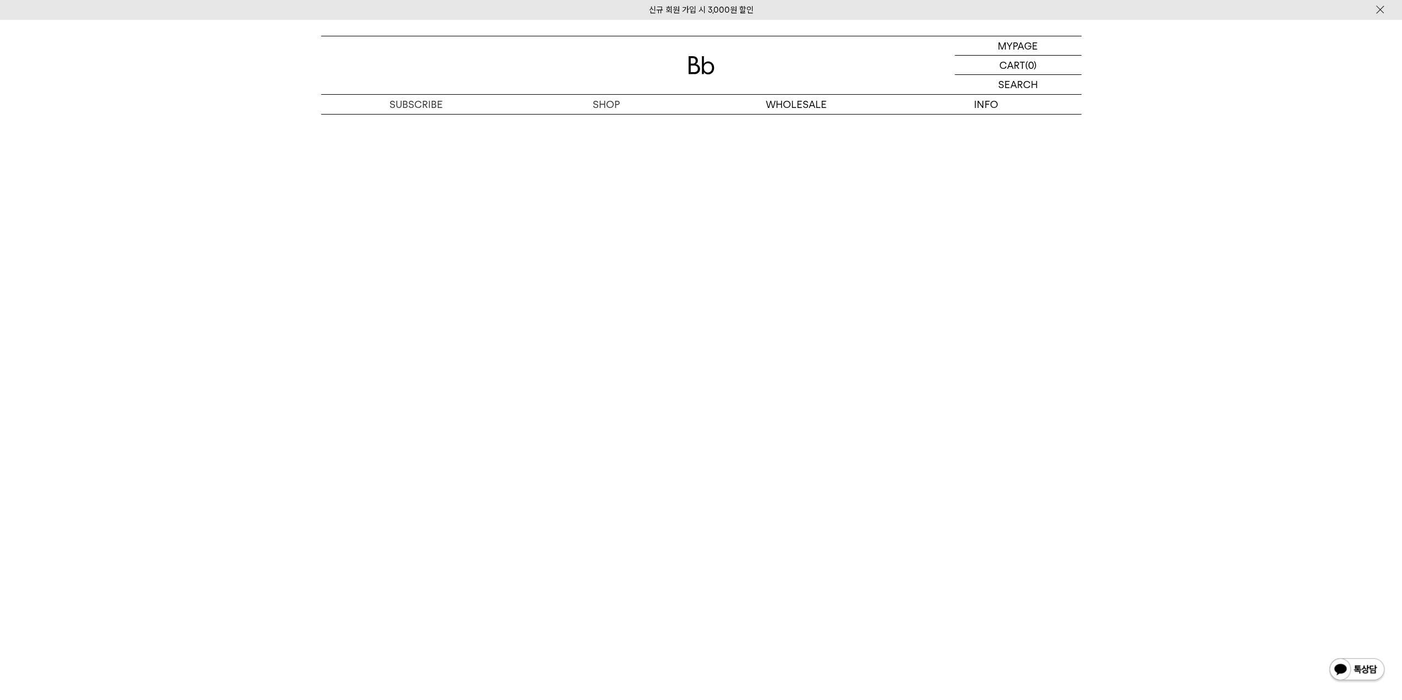
scroll to position [1983, 0]
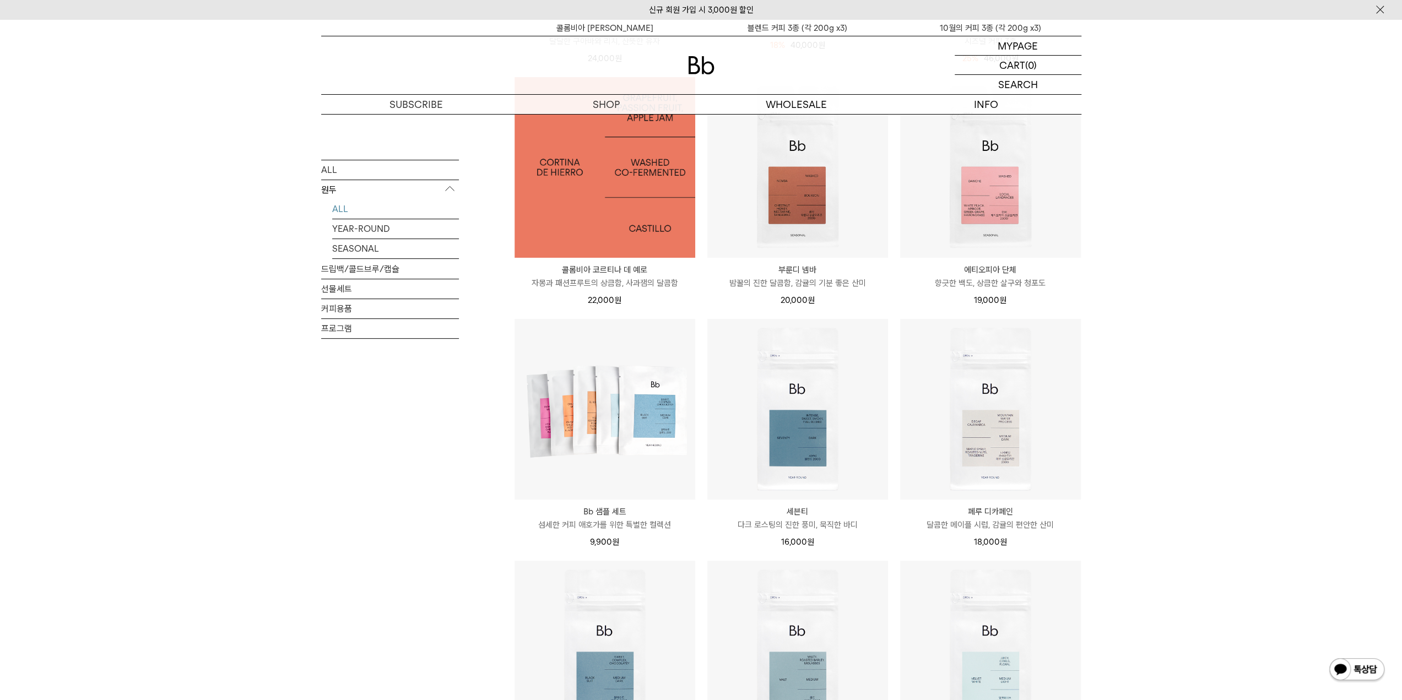
scroll to position [220, 0]
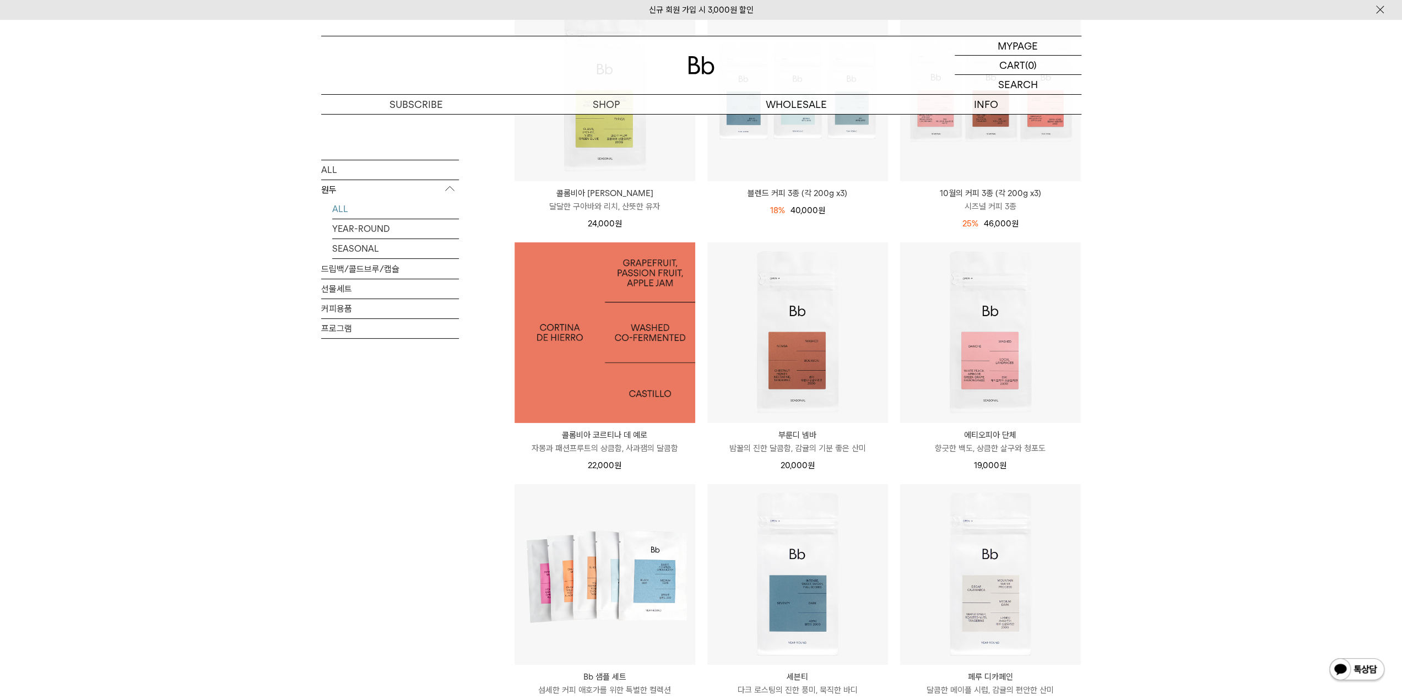
click at [640, 334] on img at bounding box center [604, 332] width 181 height 181
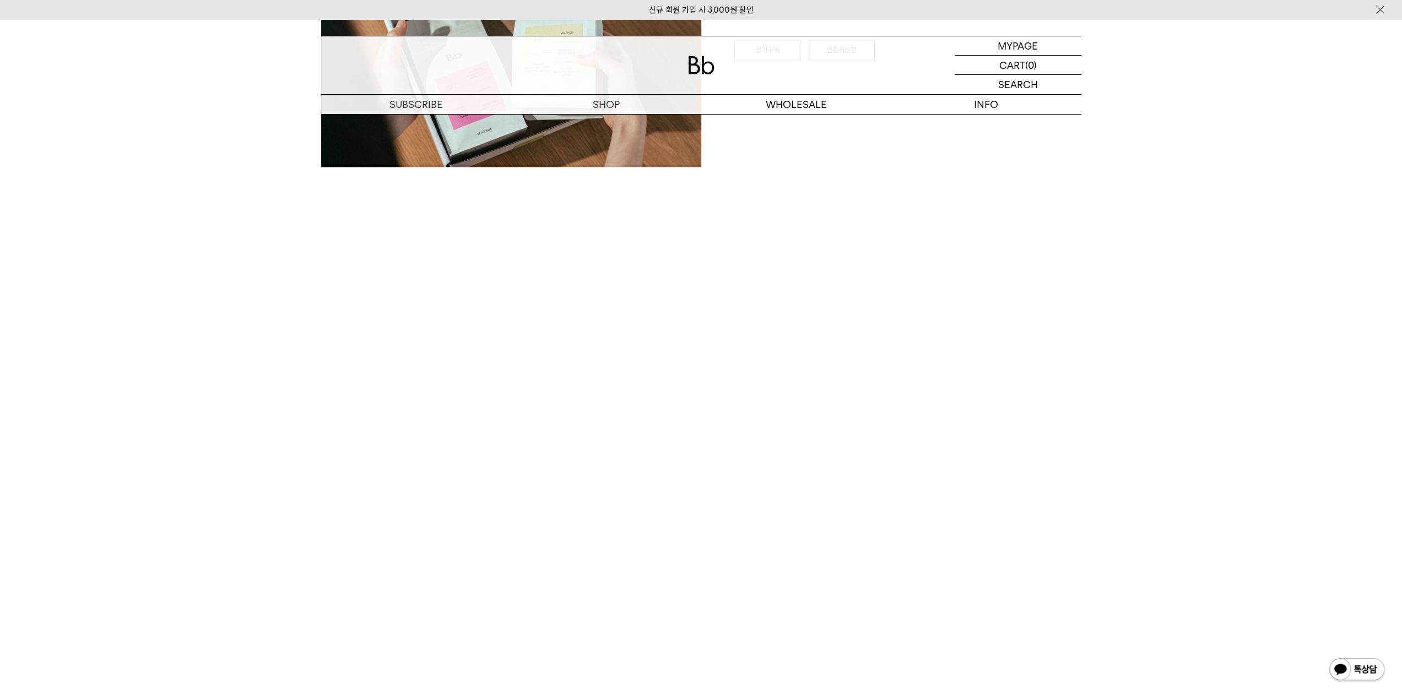
scroll to position [2093, 0]
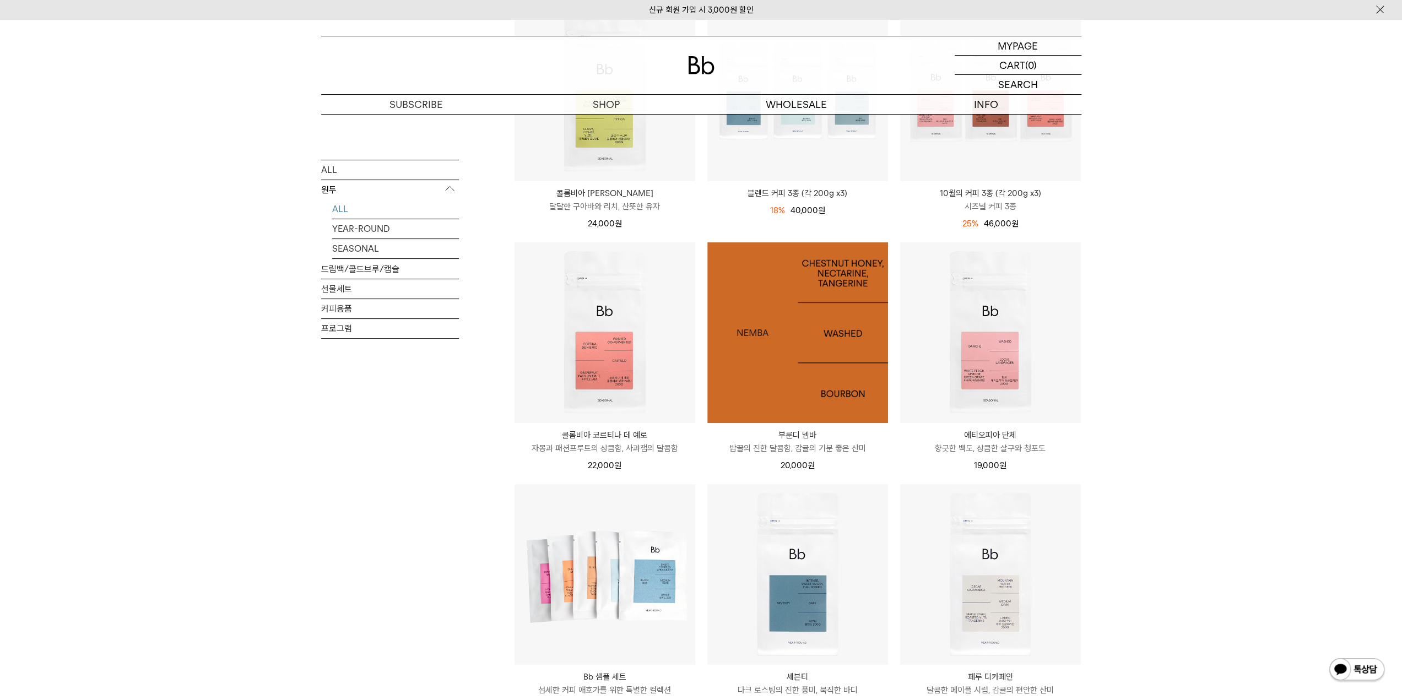
click at [842, 337] on img at bounding box center [797, 332] width 181 height 181
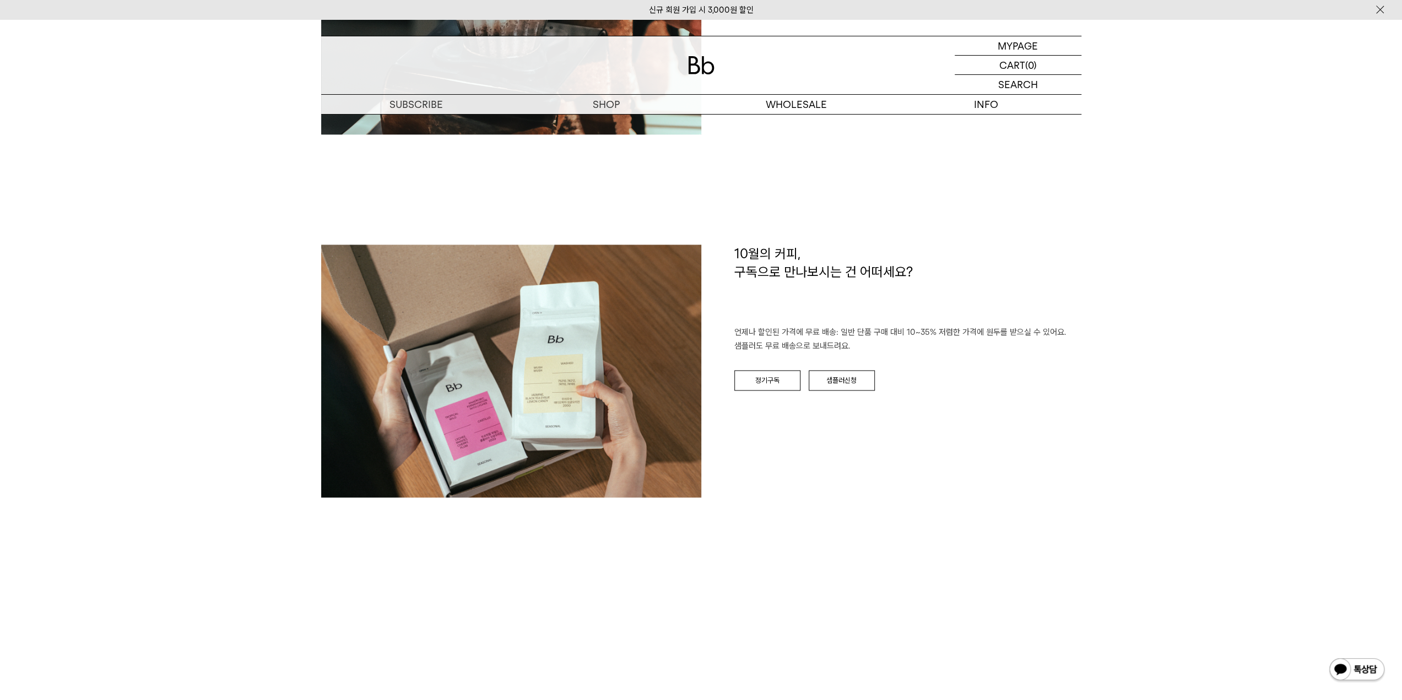
scroll to position [1763, 0]
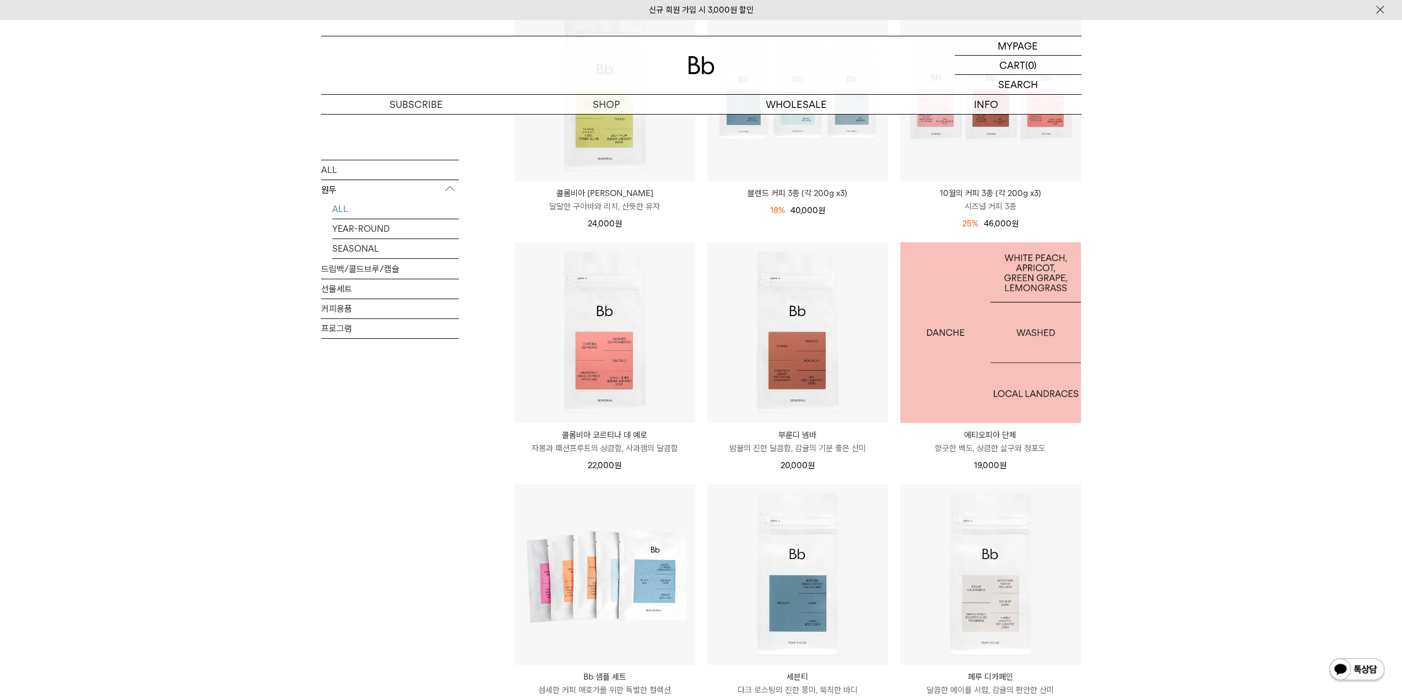
click at [992, 334] on img at bounding box center [990, 332] width 181 height 181
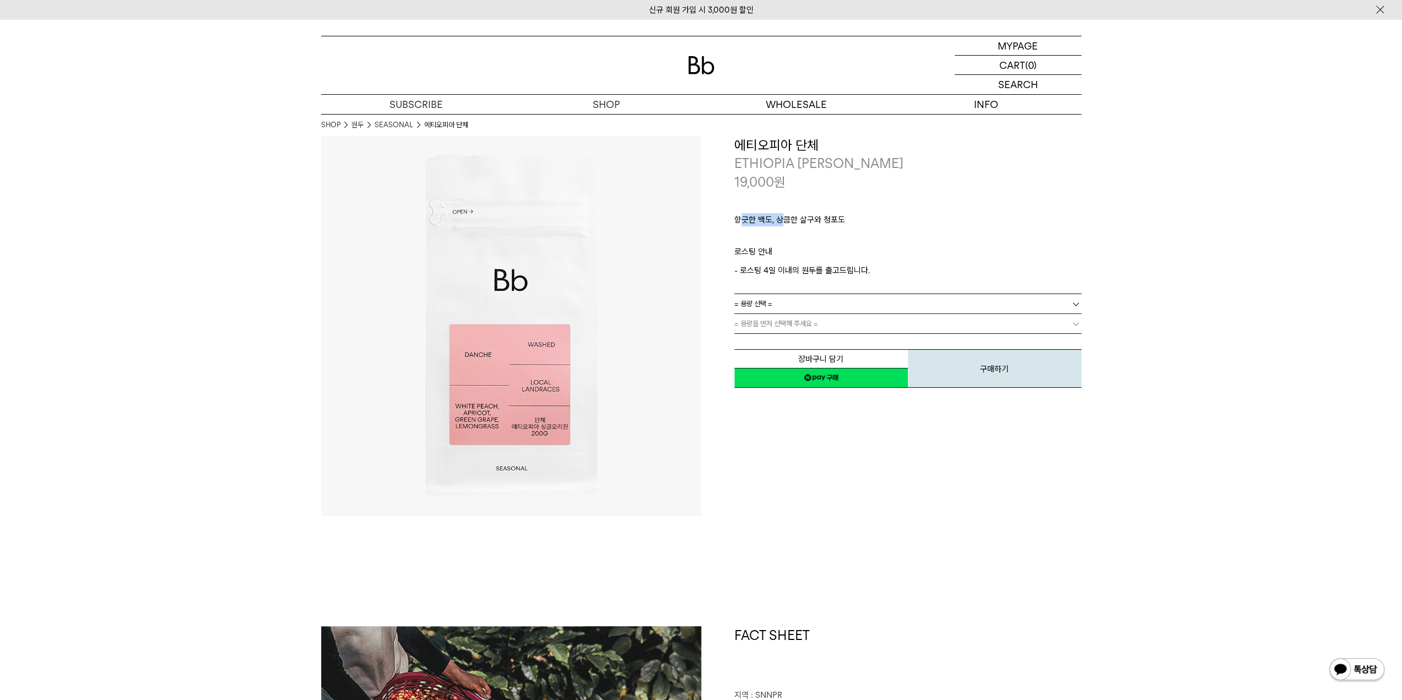
drag, startPoint x: 739, startPoint y: 219, endPoint x: 782, endPoint y: 219, distance: 43.0
click at [782, 219] on p "향긋한 백도, 상큼한 살구와 청포도" at bounding box center [907, 222] width 347 height 19
click at [814, 221] on p "향긋한 백도, 상큼한 살구와 청포도" at bounding box center [907, 222] width 347 height 19
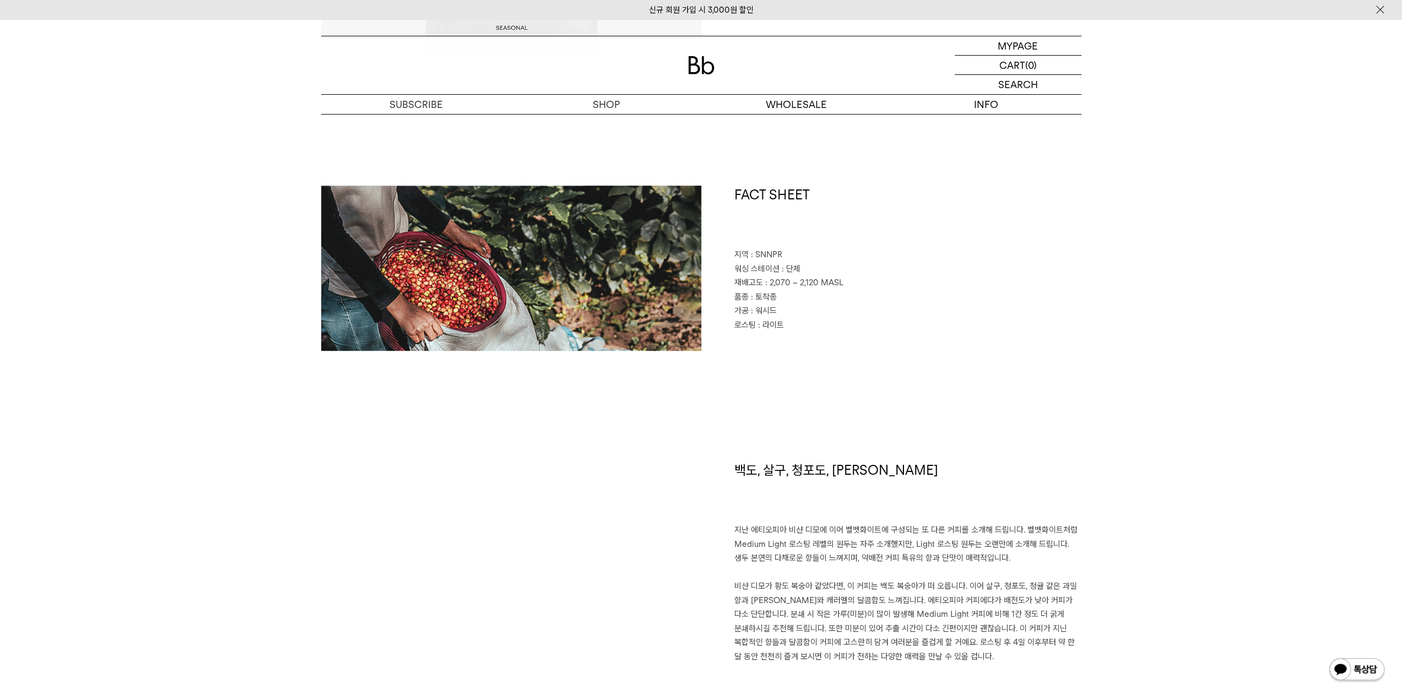
scroll to position [661, 0]
